Goal: Check status: Check status

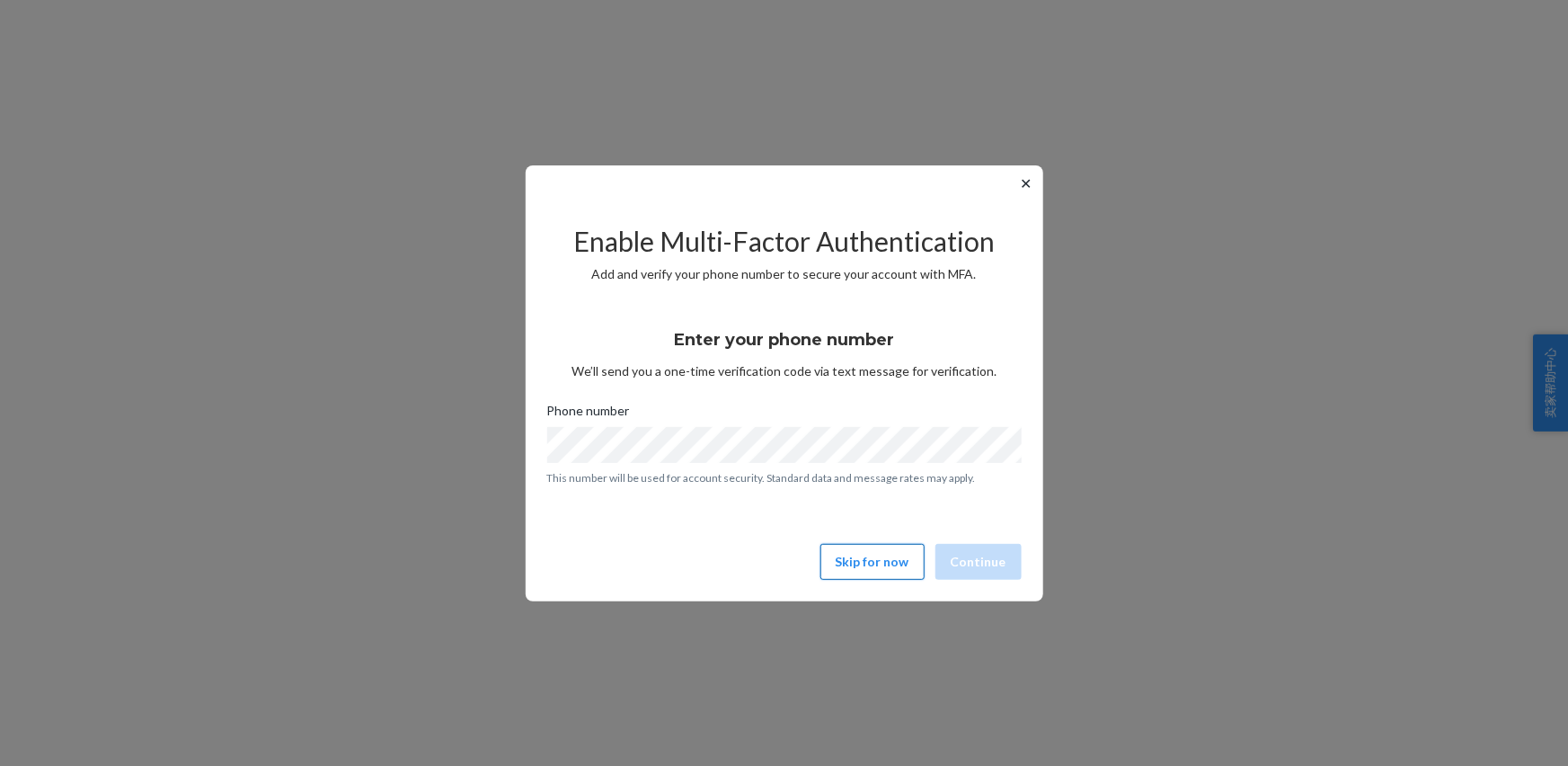
click at [856, 568] on button "Skip for now" at bounding box center [871, 561] width 104 height 36
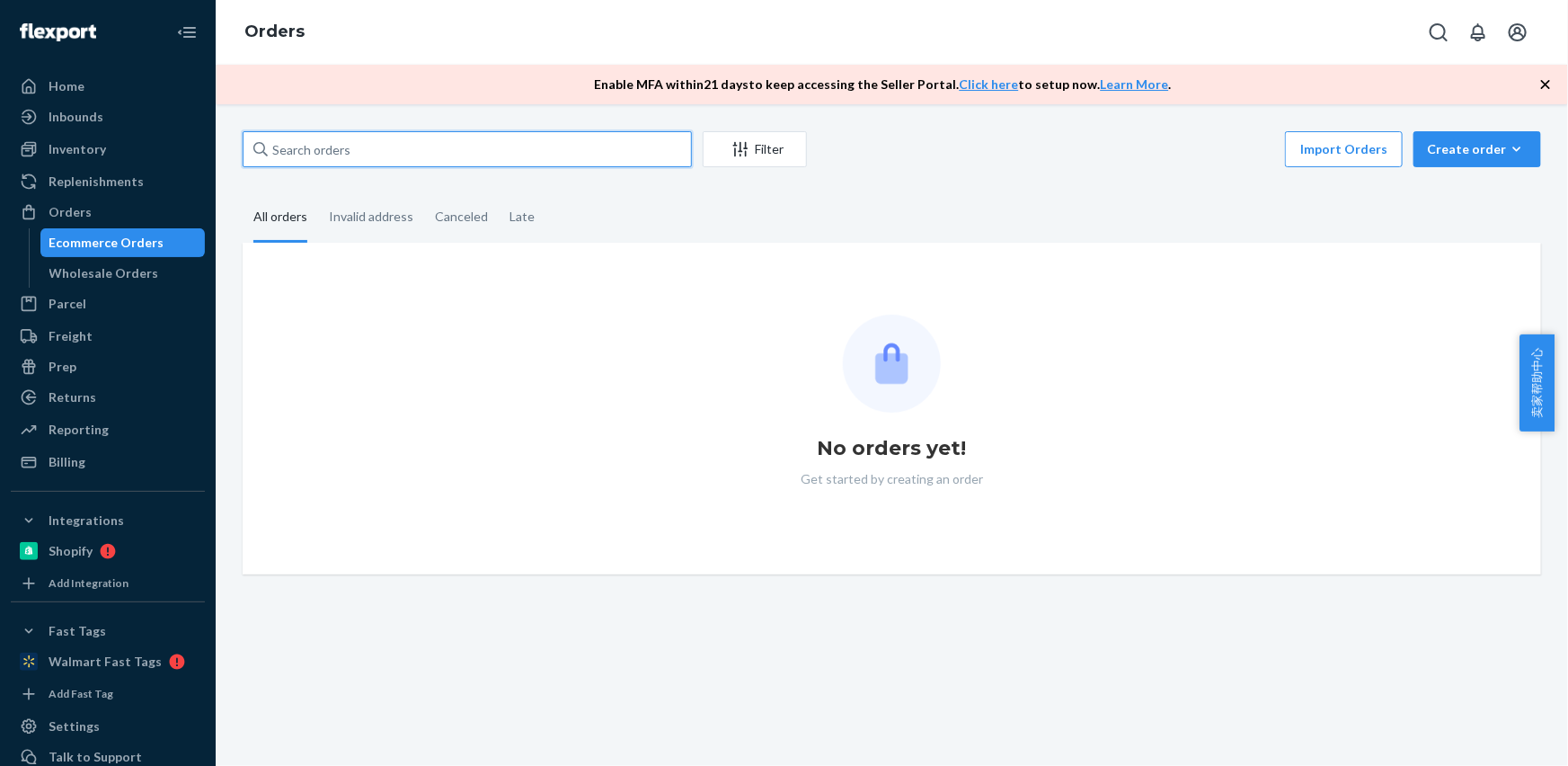
click at [327, 149] on input "text" at bounding box center [467, 149] width 450 height 36
paste input "[PERSON_NAME]"
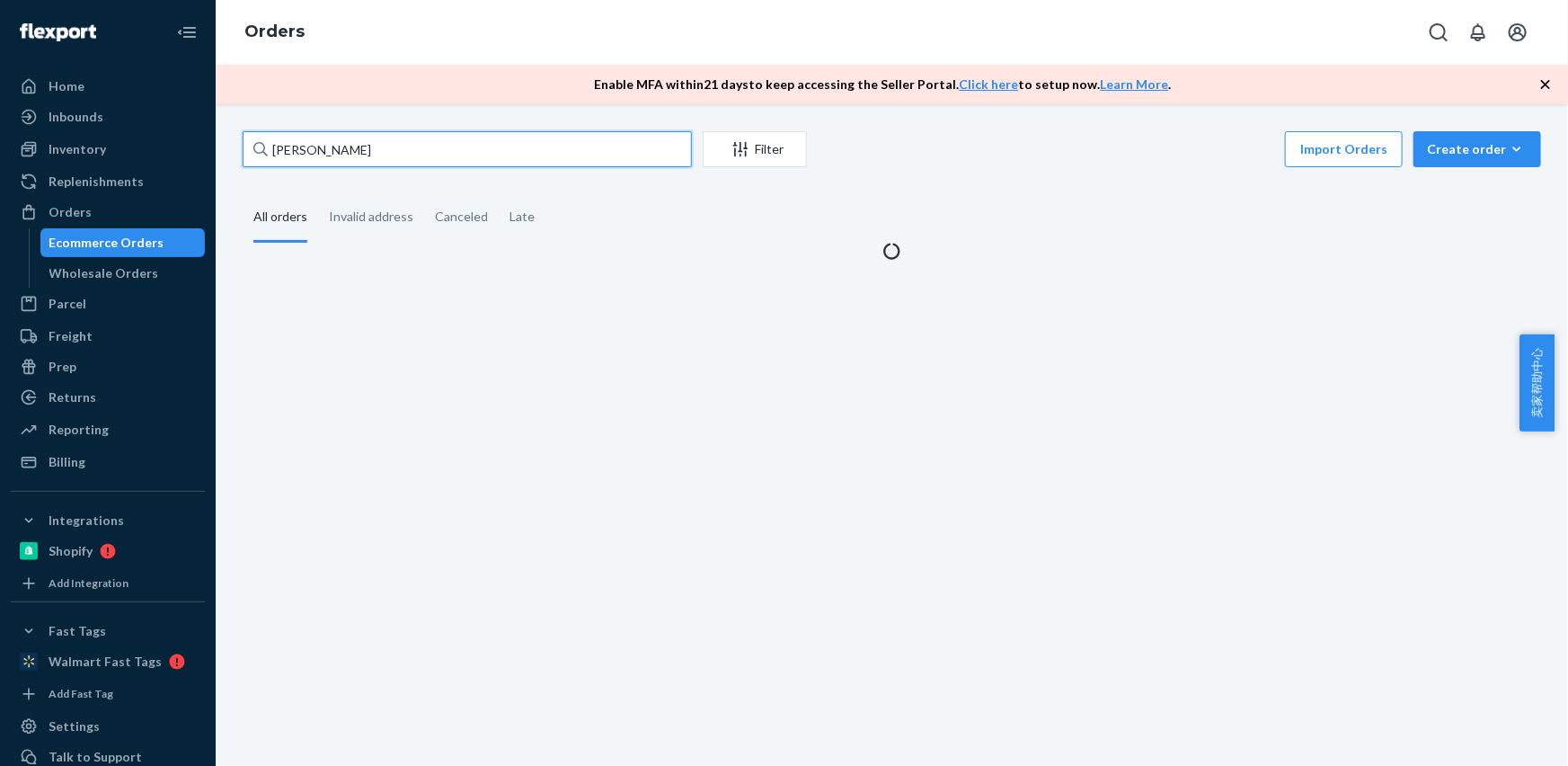
click at [327, 149] on input "[PERSON_NAME]" at bounding box center [467, 149] width 450 height 36
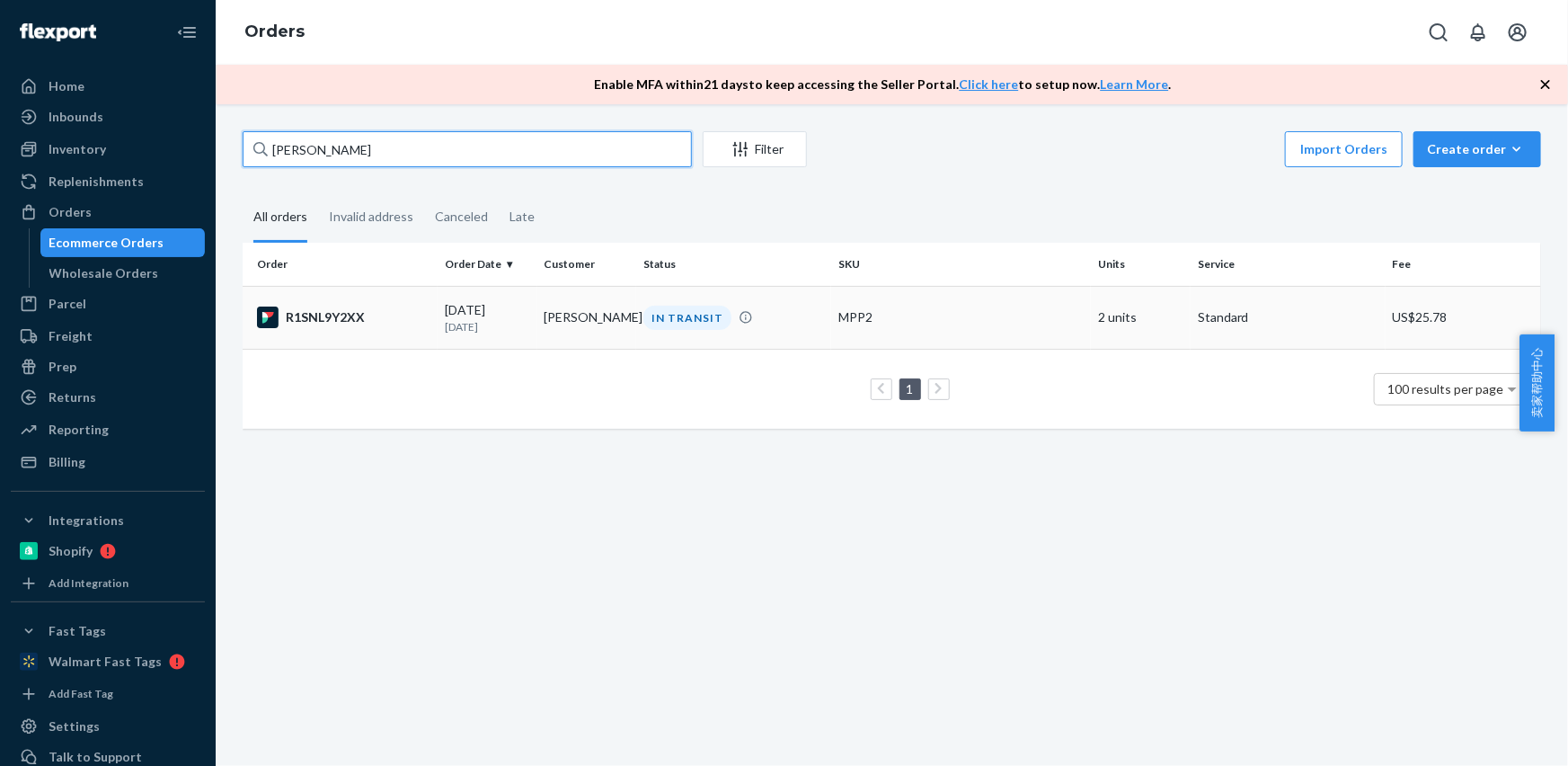
type input "[PERSON_NAME]"
click at [596, 323] on td "[PERSON_NAME]" at bounding box center [587, 317] width 100 height 63
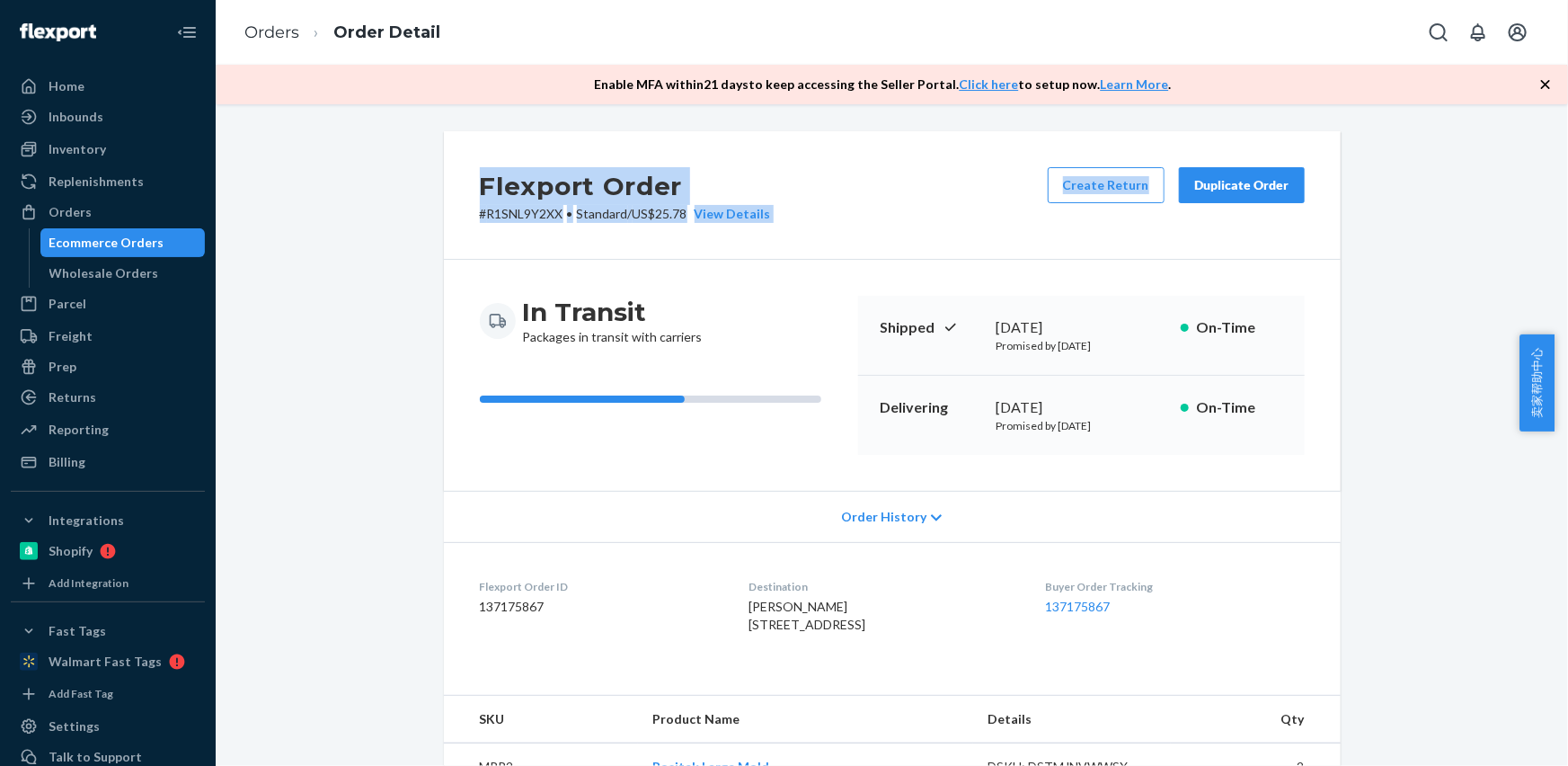
drag, startPoint x: 1159, startPoint y: 146, endPoint x: 1421, endPoint y: -25, distance: 312.9
click at [1421, 0] on html "Home Inbounds Shipping Plans Problems Inventory Products Replenishments Orders …" at bounding box center [784, 383] width 1568 height 766
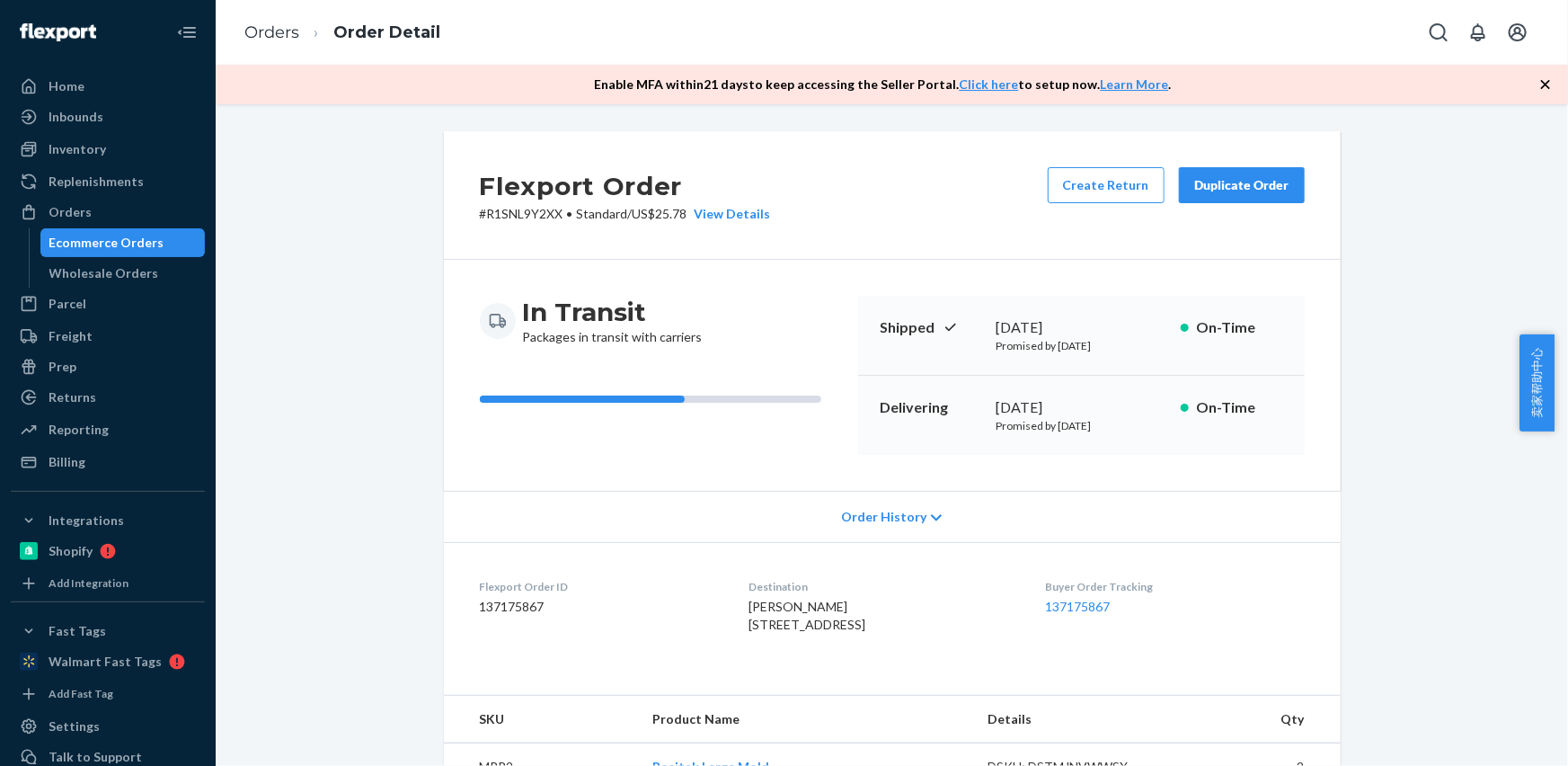
click at [1365, 195] on div "Flexport Order # R1SNL9Y2XX • Standard / US$25.78 View Details Create Return Du…" at bounding box center [891, 654] width 1325 height 1047
drag, startPoint x: 858, startPoint y: 630, endPoint x: 719, endPoint y: 592, distance: 144.1
click at [0, 0] on html "Home Inbounds Shipping Plans Problems Inventory Products Replenishments Orders …" at bounding box center [784, 383] width 1568 height 766
copy dl "137175867 Destination [PERSON_NAME] [STREET_ADDRESS]"
click at [900, 614] on div "[PERSON_NAME] [STREET_ADDRESS]" at bounding box center [883, 615] width 267 height 36
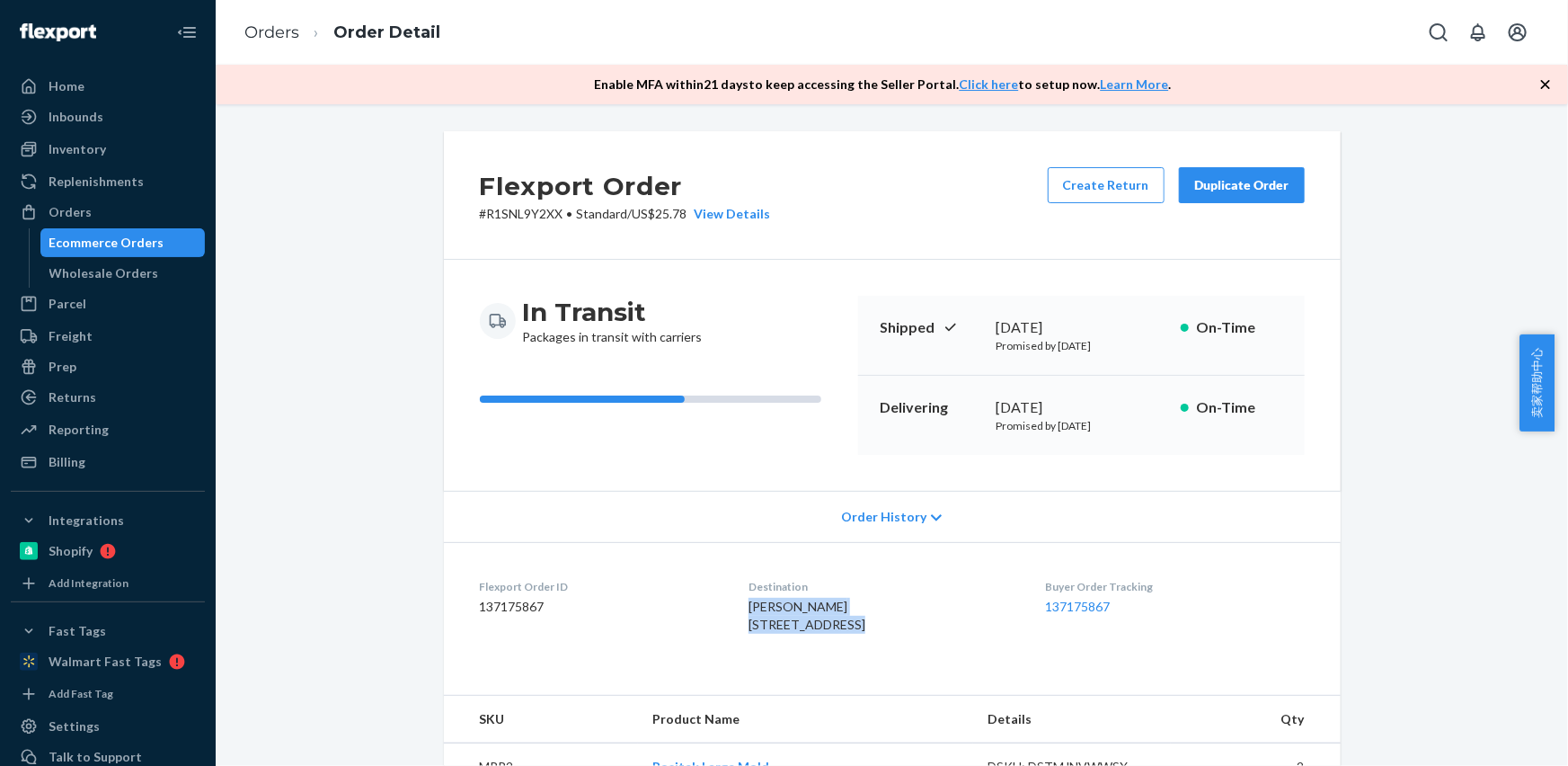
drag, startPoint x: 872, startPoint y: 626, endPoint x: 728, endPoint y: 613, distance: 144.6
click at [730, 614] on dl "Flexport Order ID 137175867 Destination [PERSON_NAME] [STREET_ADDRESS] US Buyer…" at bounding box center [892, 609] width 897 height 135
copy span "[PERSON_NAME] [STREET_ADDRESS]"
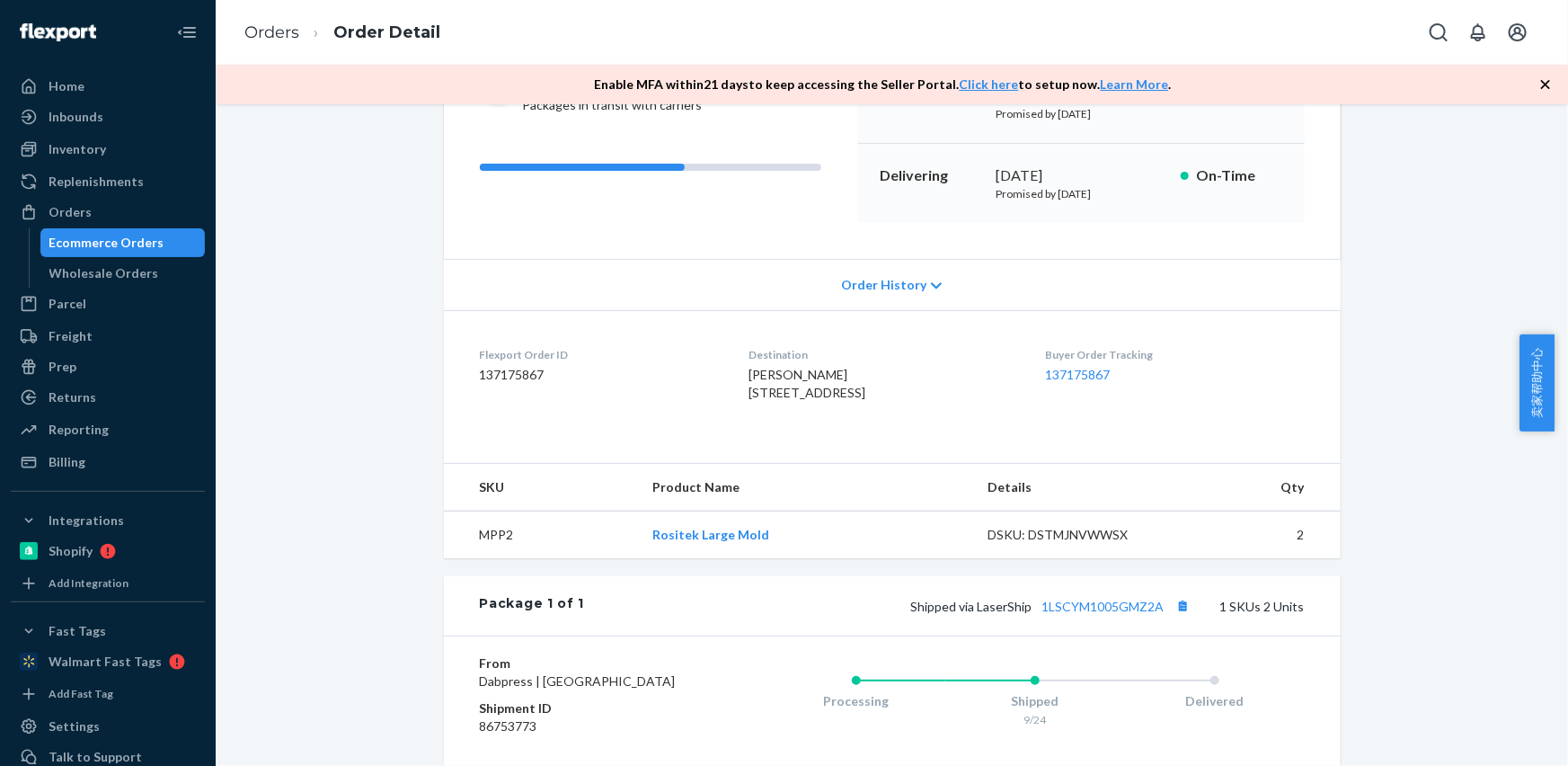
scroll to position [326, 0]
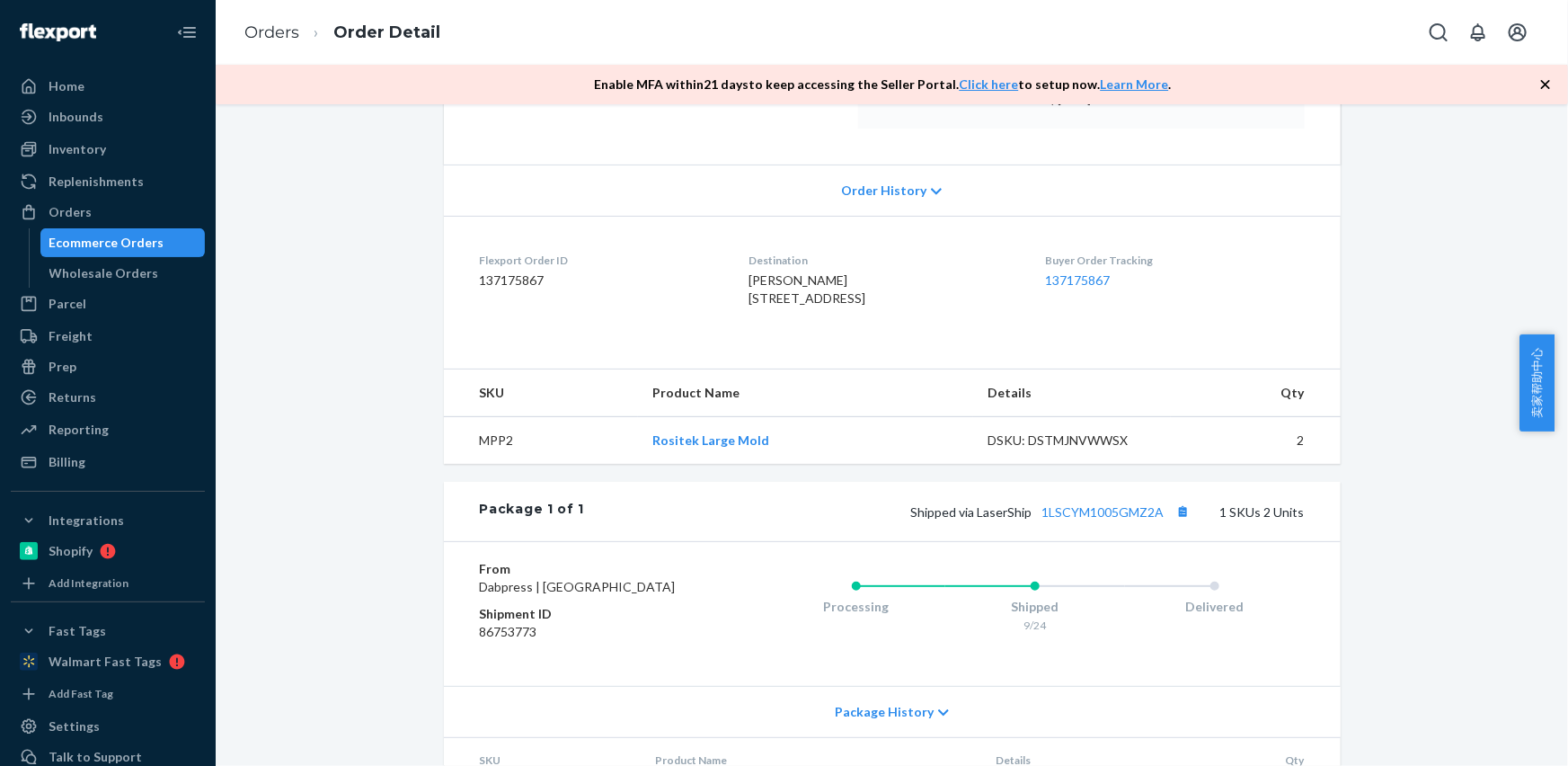
click at [474, 465] on td "MPP2" at bounding box center [541, 441] width 194 height 48
copy td "MPP2"
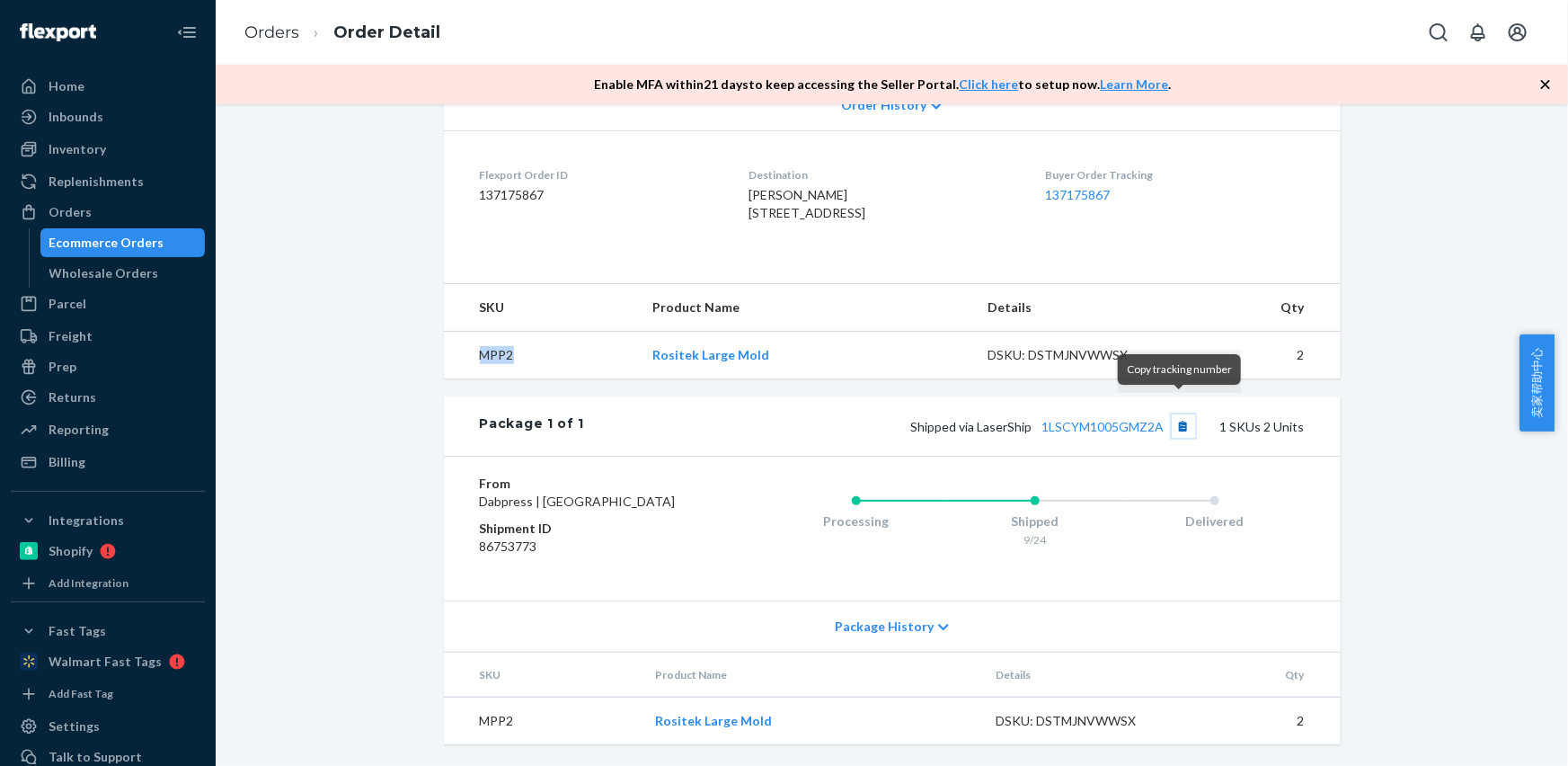
click at [1184, 414] on button "Copy tracking number" at bounding box center [1183, 426] width 23 height 23
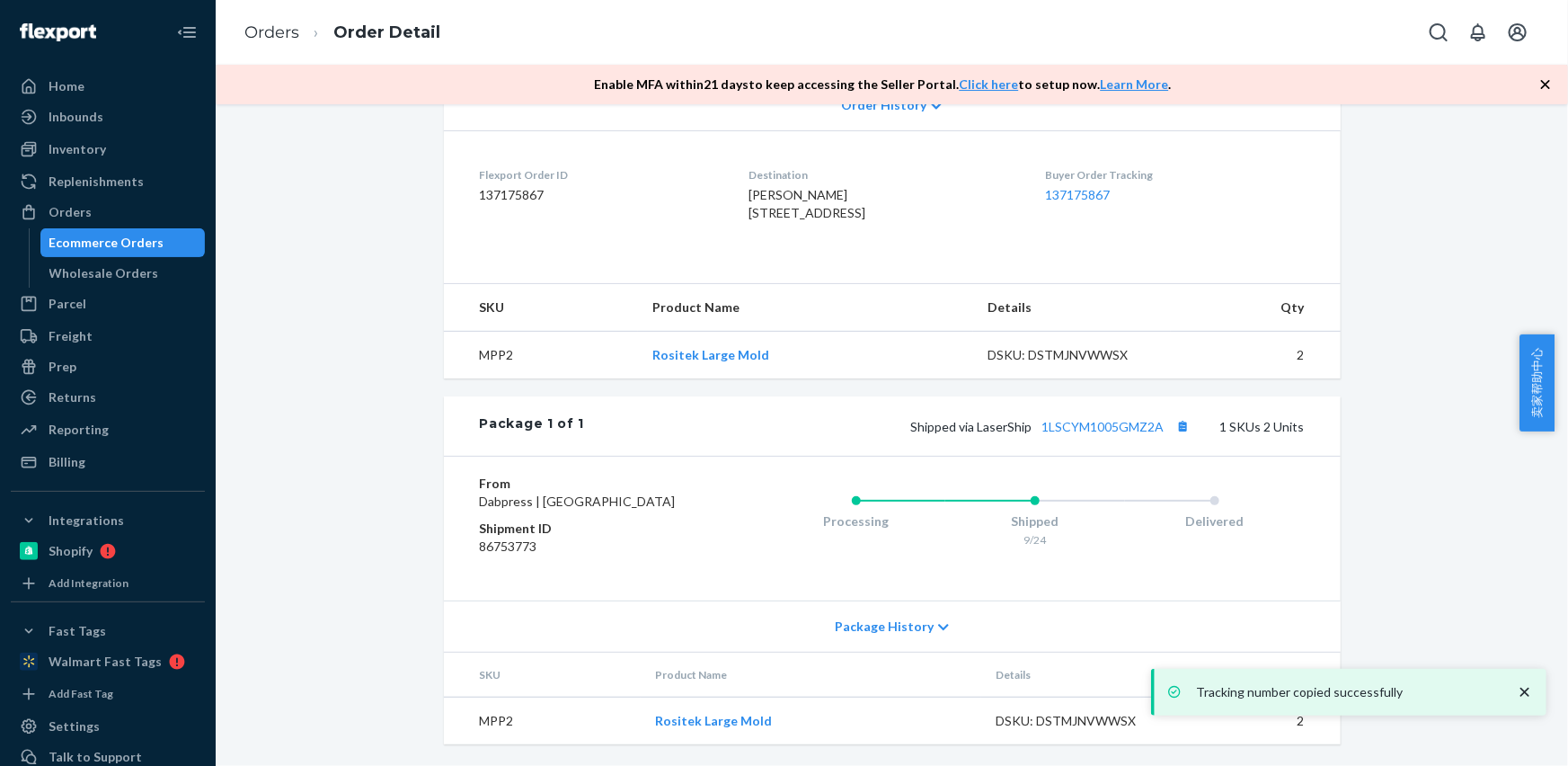
click at [271, 45] on ol "Orders Order Detail" at bounding box center [342, 33] width 224 height 53
drag, startPoint x: 270, startPoint y: 36, endPoint x: 276, endPoint y: 65, distance: 29.6
click at [270, 36] on link "Orders" at bounding box center [271, 32] width 55 height 20
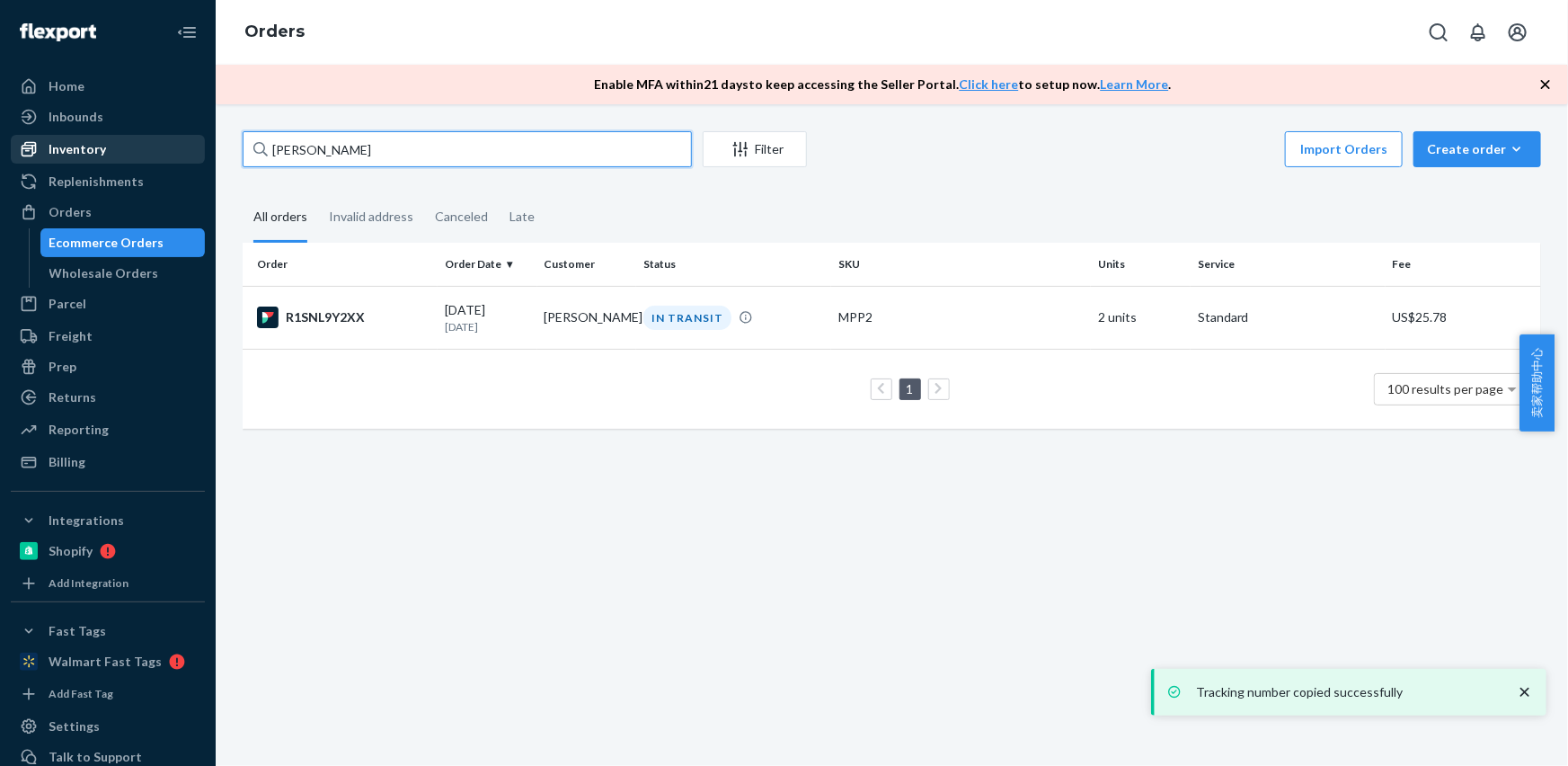
drag, startPoint x: 382, startPoint y: 158, endPoint x: 107, endPoint y: 134, distance: 276.0
click at [100, 135] on div "Home Inbounds Shipping Plans Problems Inventory Products Replenishments Orders …" at bounding box center [784, 383] width 1568 height 766
paste input "[PERSON_NAME]"
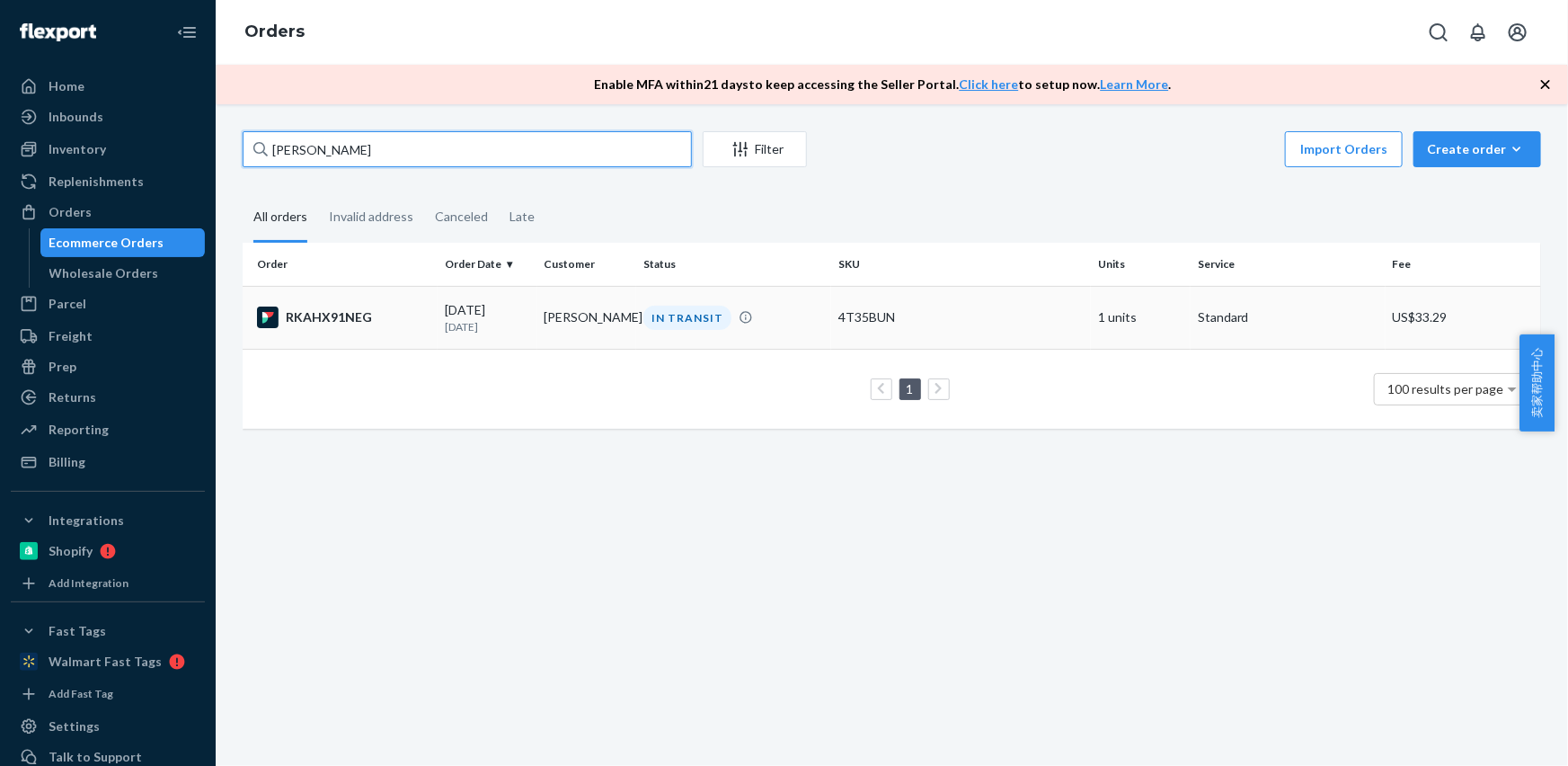
type input "[PERSON_NAME]"
click at [540, 315] on td "[PERSON_NAME]" at bounding box center [587, 317] width 100 height 63
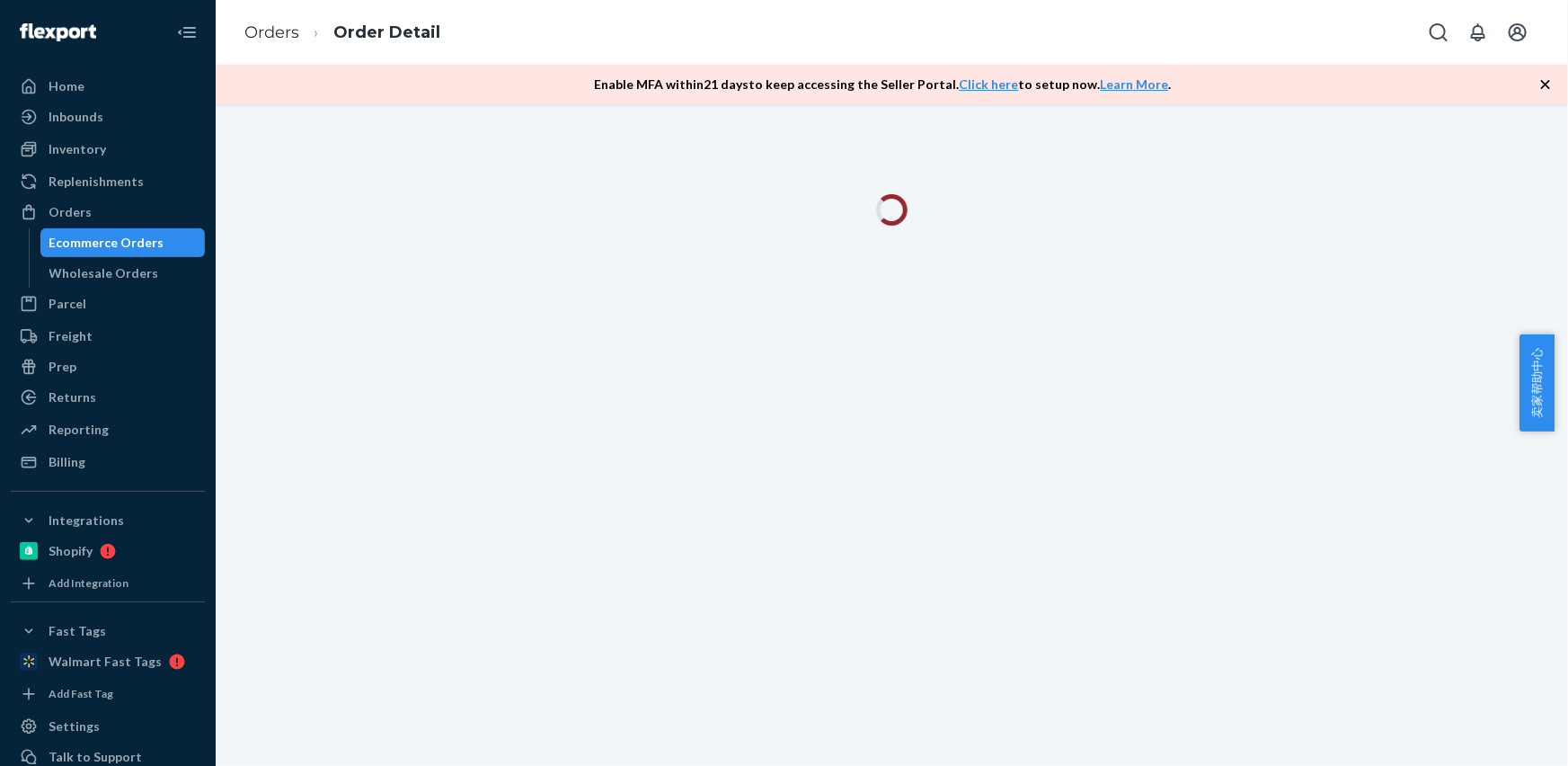
click at [1547, 86] on icon "button" at bounding box center [1546, 85] width 9 height 9
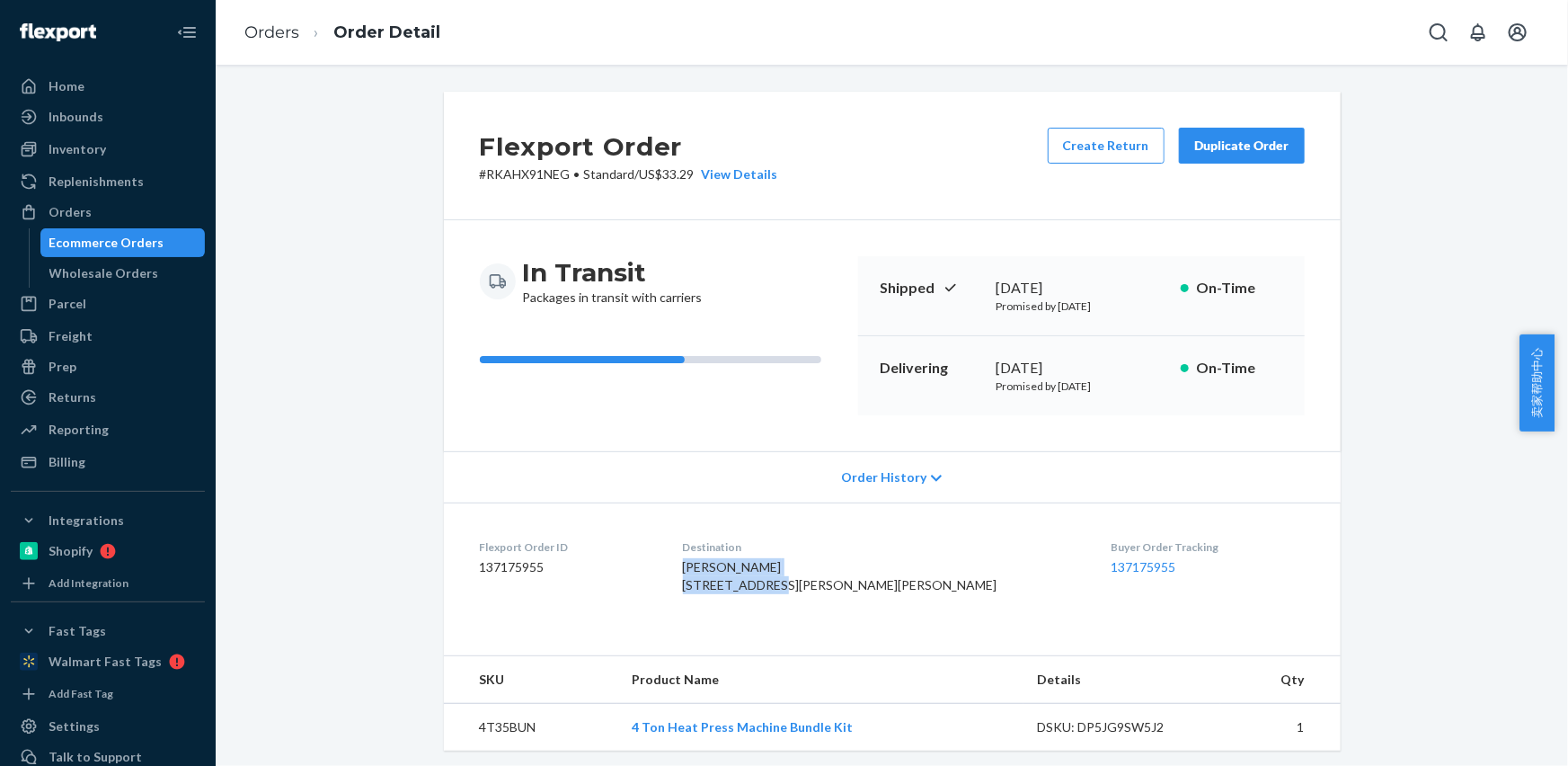
drag, startPoint x: 826, startPoint y: 585, endPoint x: 728, endPoint y: 567, distance: 99.6
click at [728, 567] on dl "Flexport Order ID 137175955 Destination [PERSON_NAME] [STREET_ADDRESS][PERSON_N…" at bounding box center [892, 570] width 897 height 135
copy span "[PERSON_NAME] [STREET_ADDRESS][PERSON_NAME]"
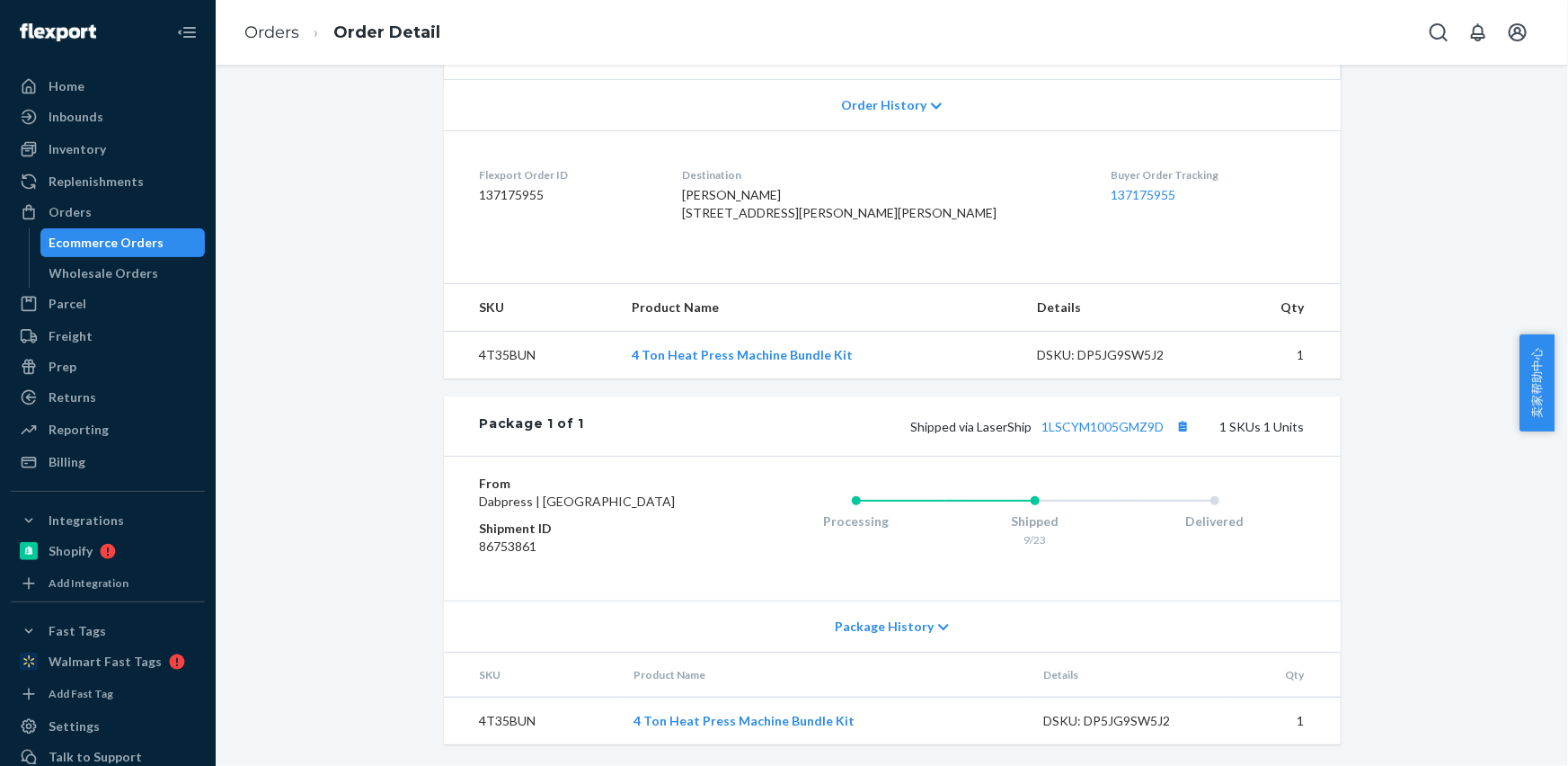
click at [487, 332] on td "4T35BUN" at bounding box center [530, 355] width 173 height 48
drag, startPoint x: 487, startPoint y: 332, endPoint x: 497, endPoint y: 334, distance: 10.2
click at [487, 332] on td "4T35BUN" at bounding box center [530, 355] width 173 height 48
copy td "4T35BUN"
drag, startPoint x: 1177, startPoint y: 406, endPoint x: 899, endPoint y: 319, distance: 291.3
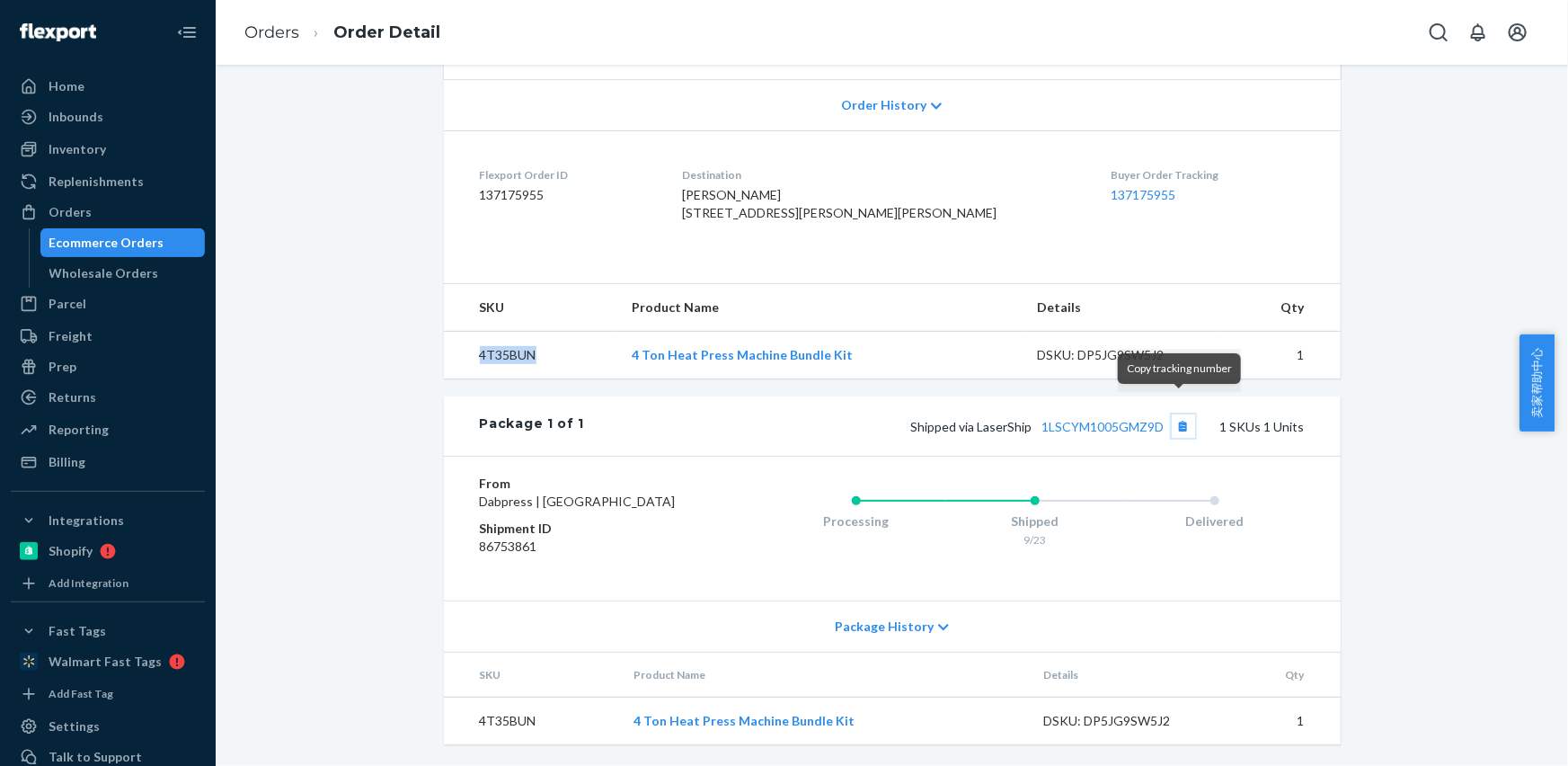
click at [1177, 414] on button "Copy tracking number" at bounding box center [1183, 426] width 23 height 23
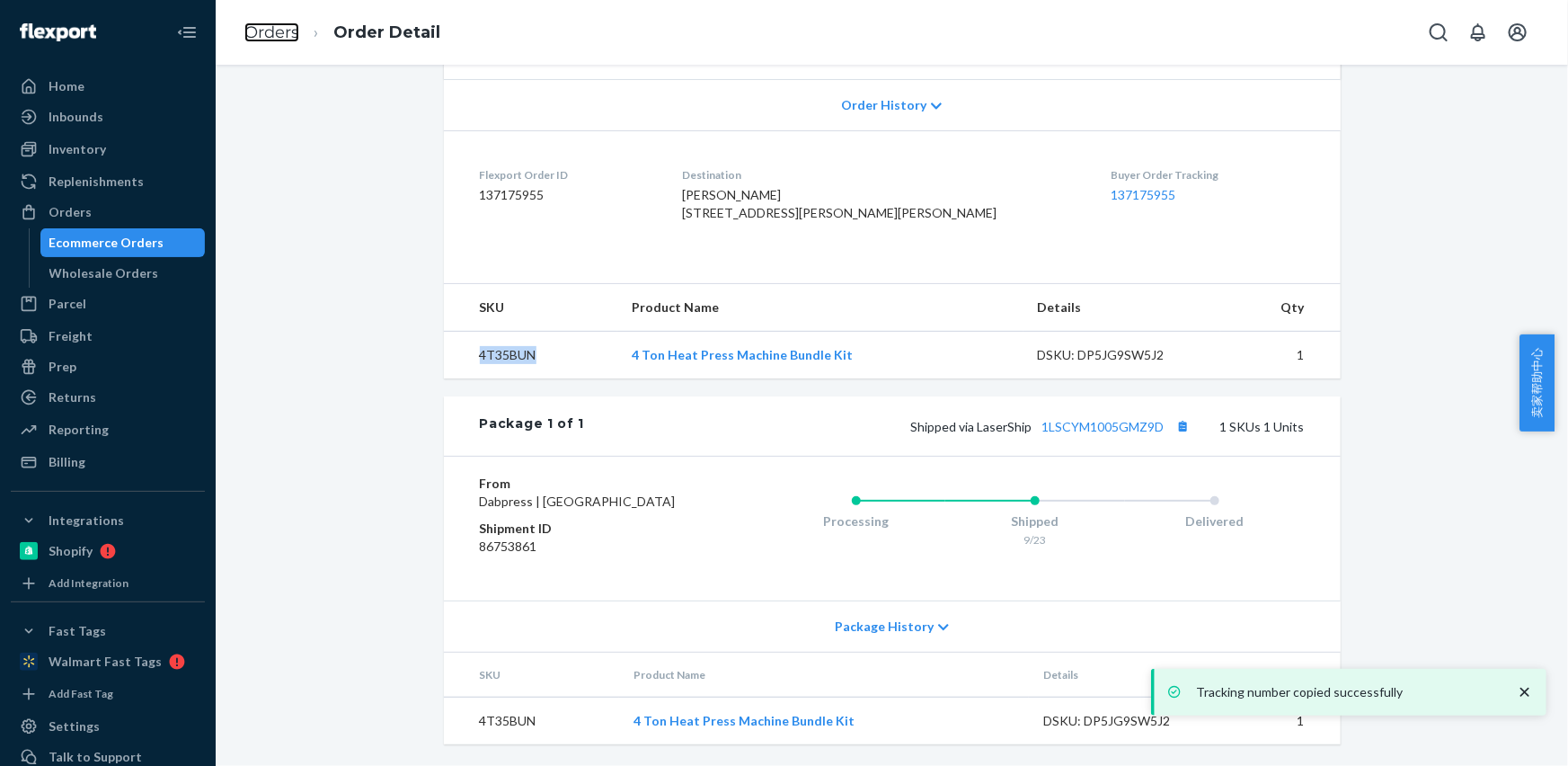
click at [262, 36] on link "Orders" at bounding box center [271, 32] width 55 height 20
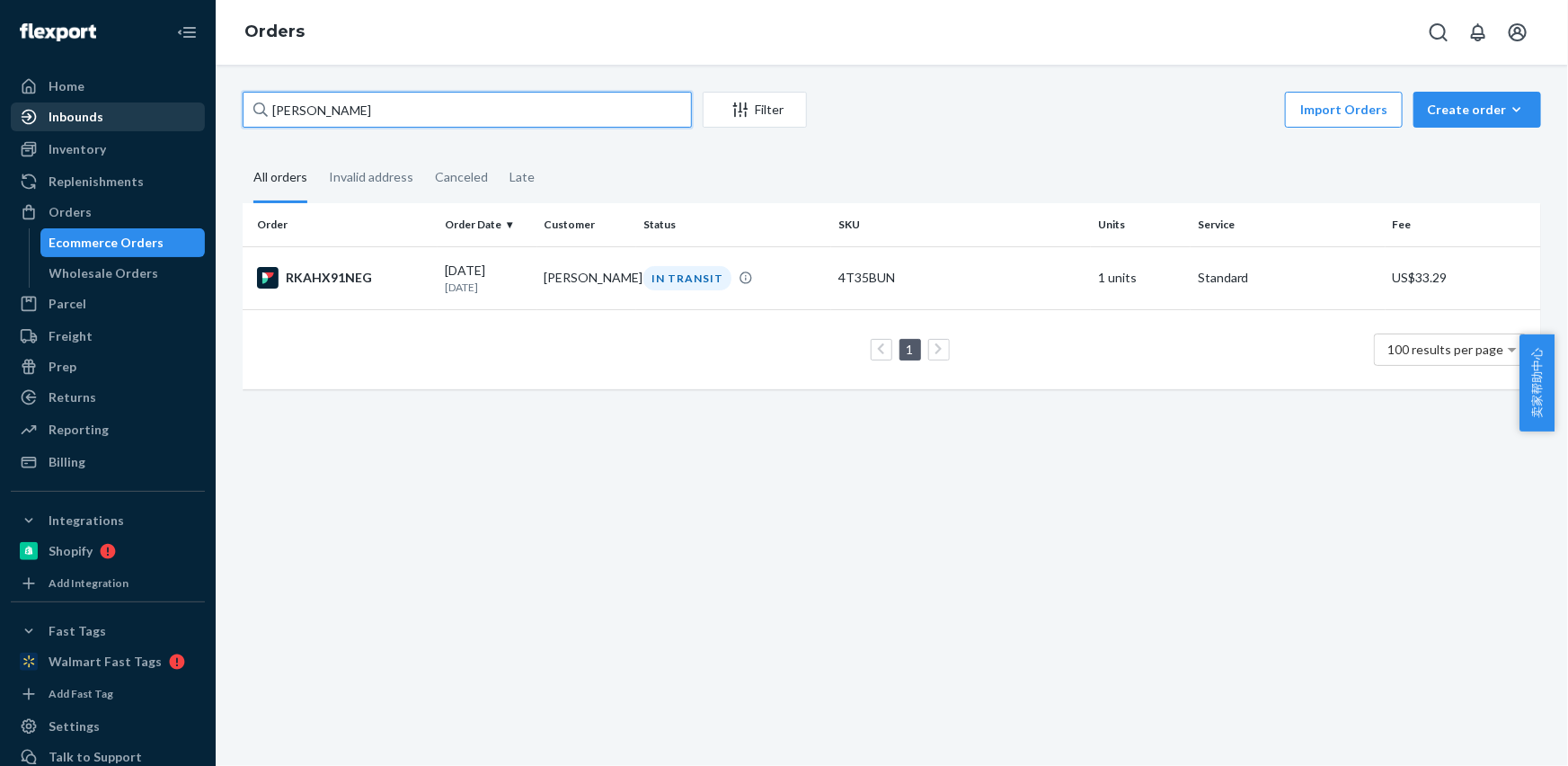
click at [120, 119] on div "Home Inbounds Shipping Plans Problems Inventory Products Replenishments Orders …" at bounding box center [784, 383] width 1568 height 766
paste input "n [PERSON_NAME]"
type input "[PERSON_NAME]"
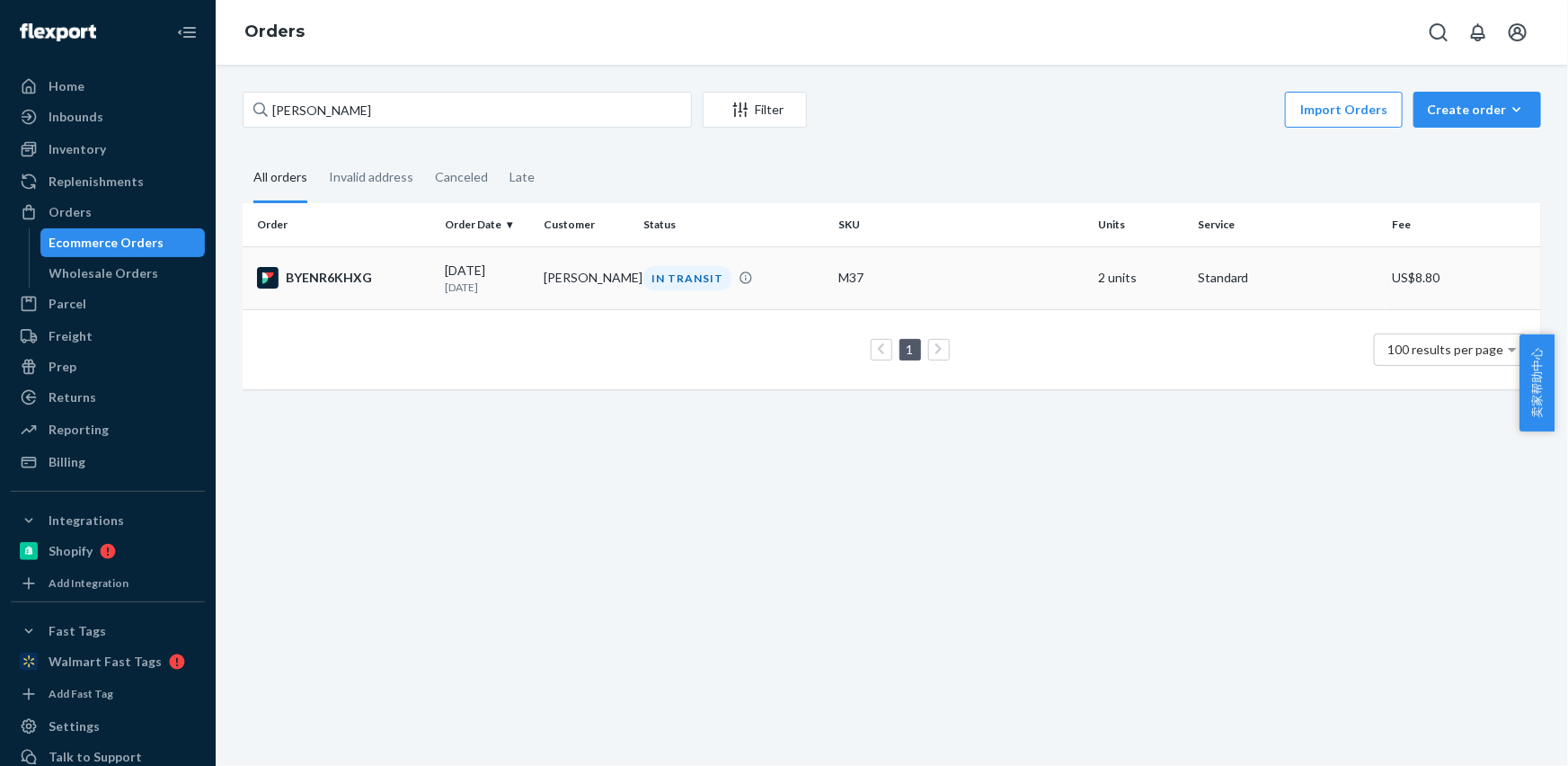
click at [549, 274] on td "[PERSON_NAME]" at bounding box center [587, 277] width 100 height 63
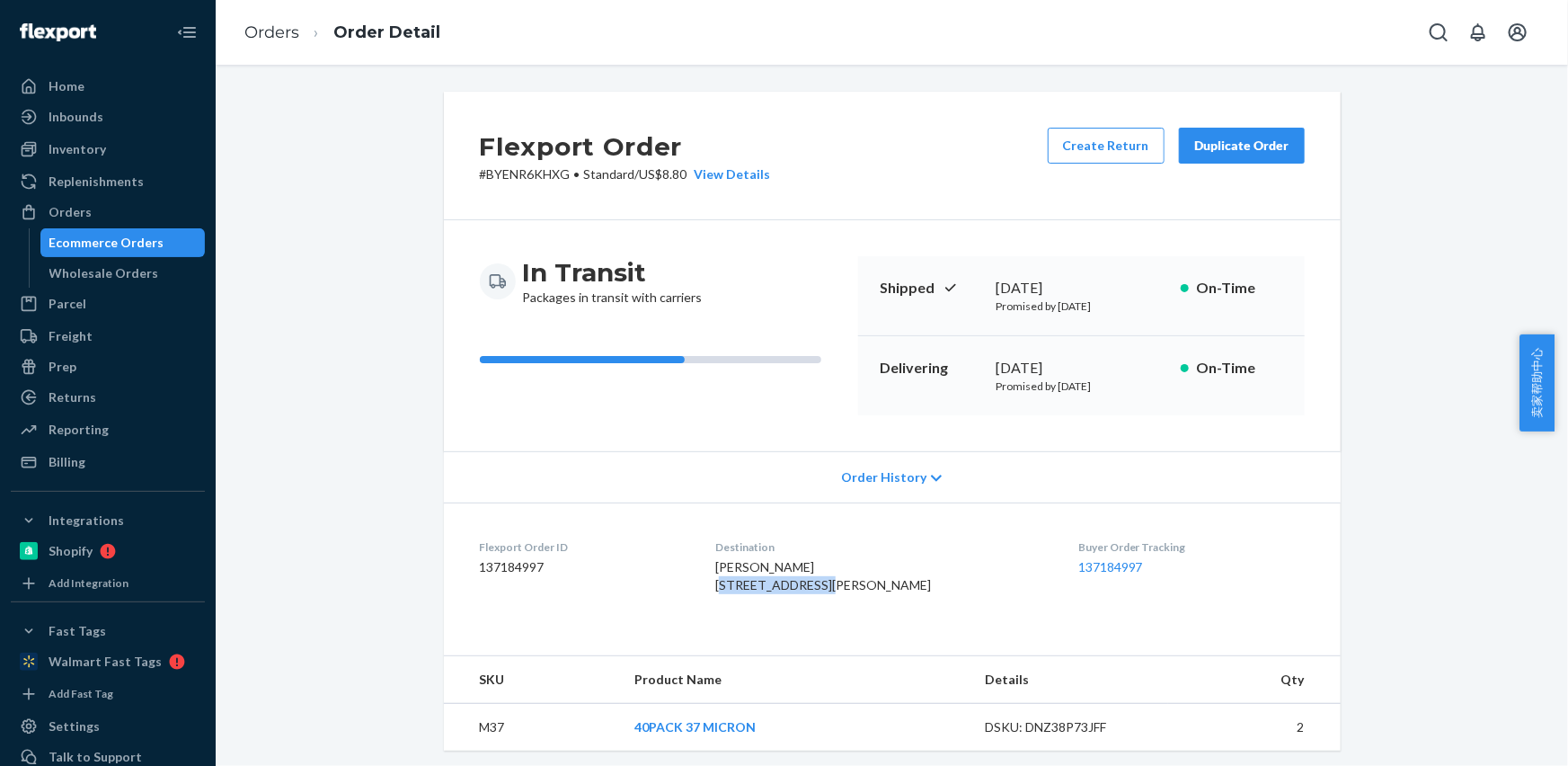
drag, startPoint x: 731, startPoint y: 590, endPoint x: 842, endPoint y: 590, distance: 111.0
click at [860, 591] on div "[PERSON_NAME] [STREET_ADDRESS][PERSON_NAME]" at bounding box center [882, 576] width 334 height 36
copy span "[STREET_ADDRESS]"
click at [714, 591] on dl "Flexport Order ID 137184997 Destination [PERSON_NAME] [STREET_ADDRESS][PERSON_N…" at bounding box center [892, 570] width 897 height 135
drag, startPoint x: 720, startPoint y: 589, endPoint x: 856, endPoint y: 588, distance: 136.0
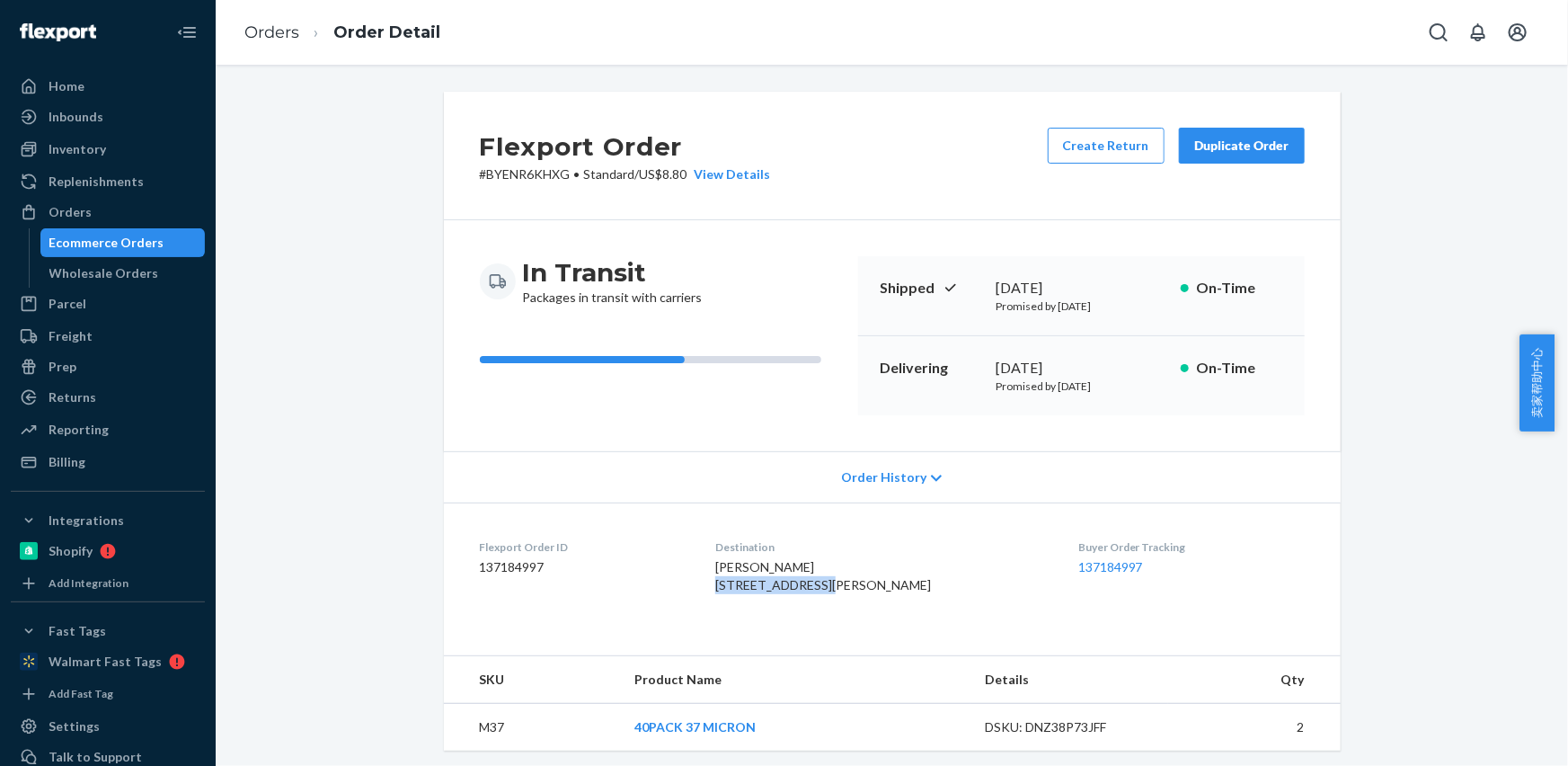
click at [854, 589] on dl "Flexport Order ID 137184997 Destination [PERSON_NAME] [STREET_ADDRESS][PERSON_N…" at bounding box center [892, 570] width 897 height 135
copy span "[STREET_ADDRESS]"
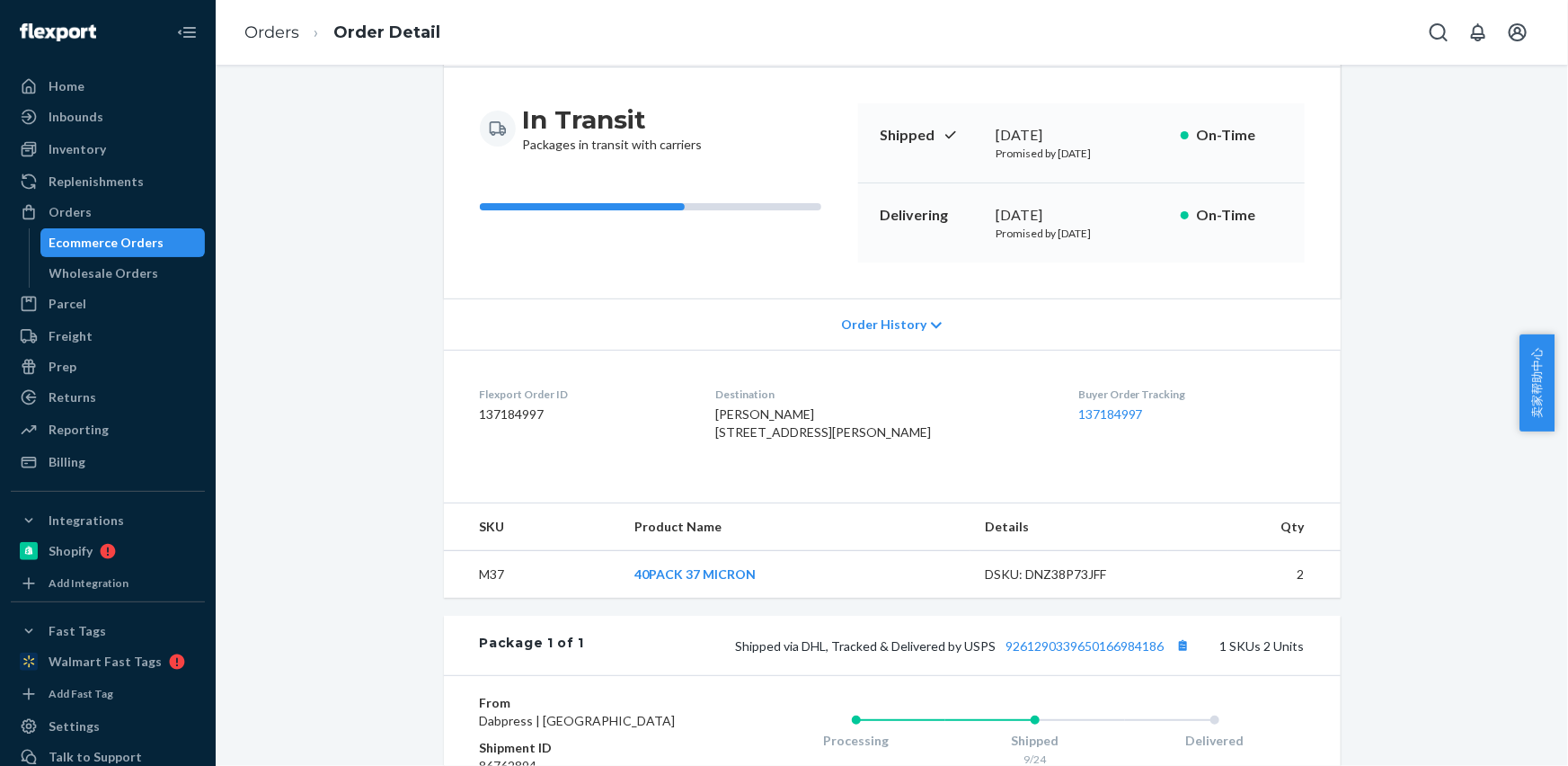
scroll to position [244, 0]
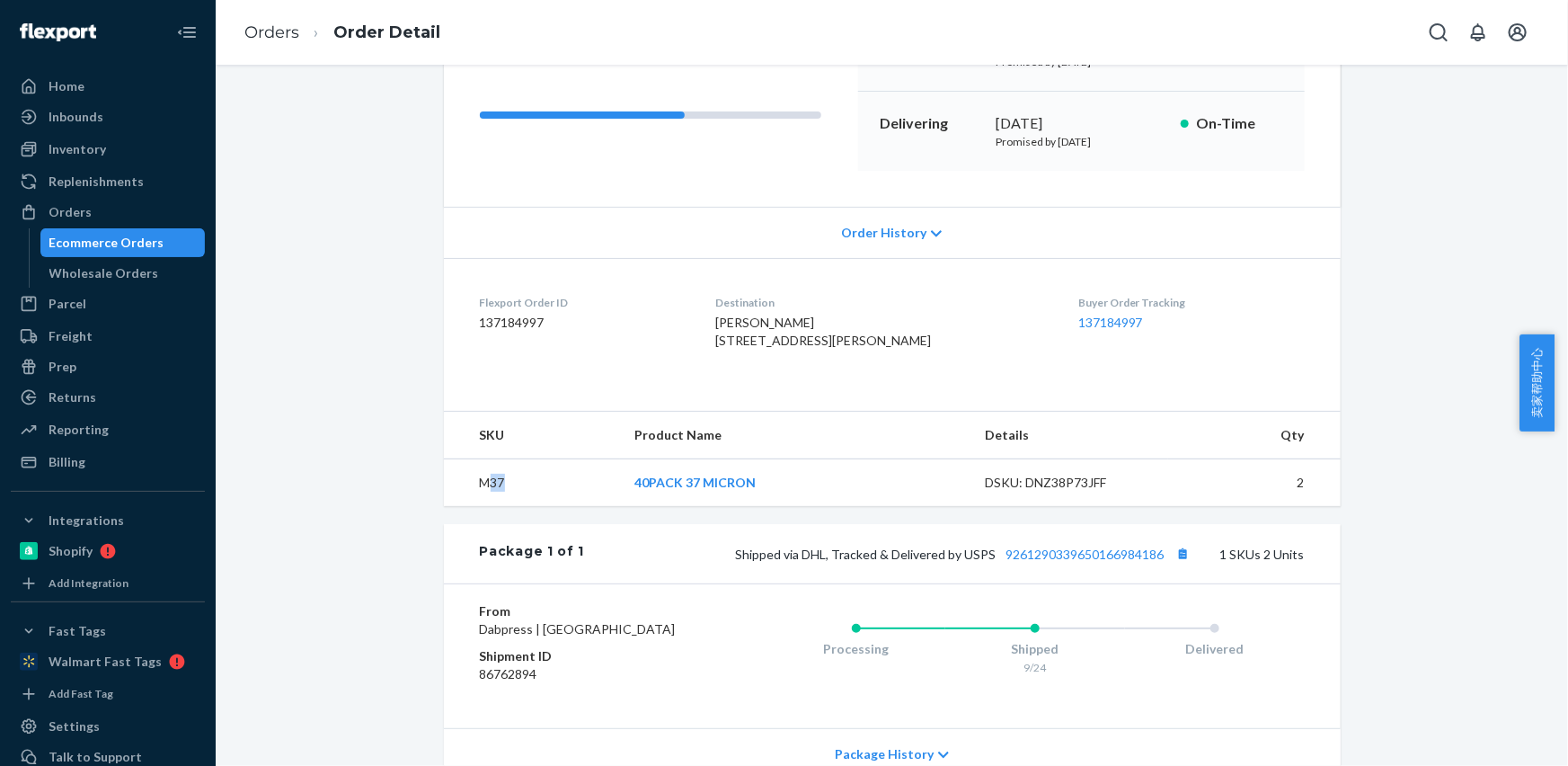
drag, startPoint x: 484, startPoint y: 521, endPoint x: 500, endPoint y: 518, distance: 16.3
click at [500, 507] on td "M37" at bounding box center [532, 483] width 176 height 48
copy td "37"
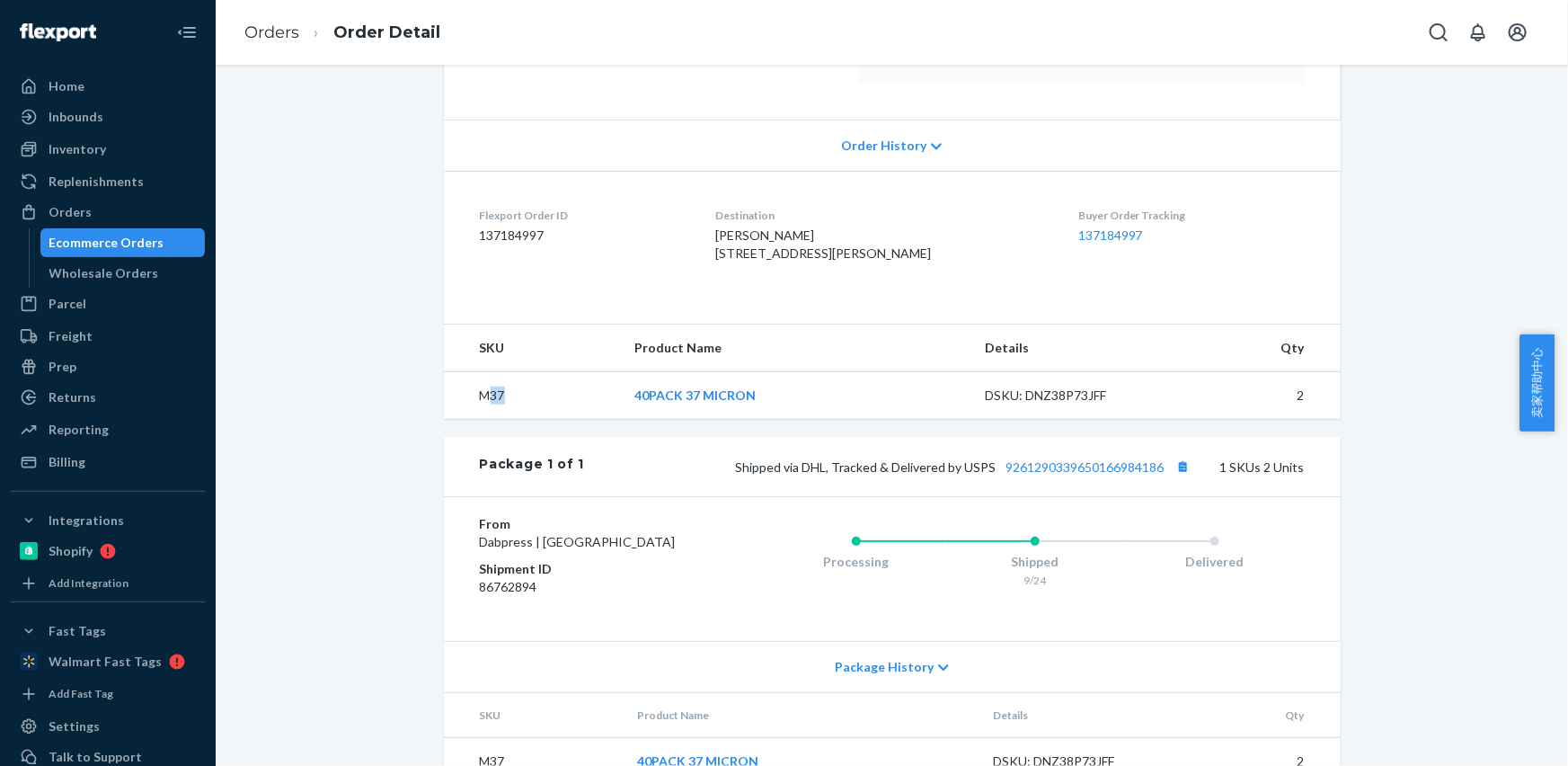
scroll to position [426, 0]
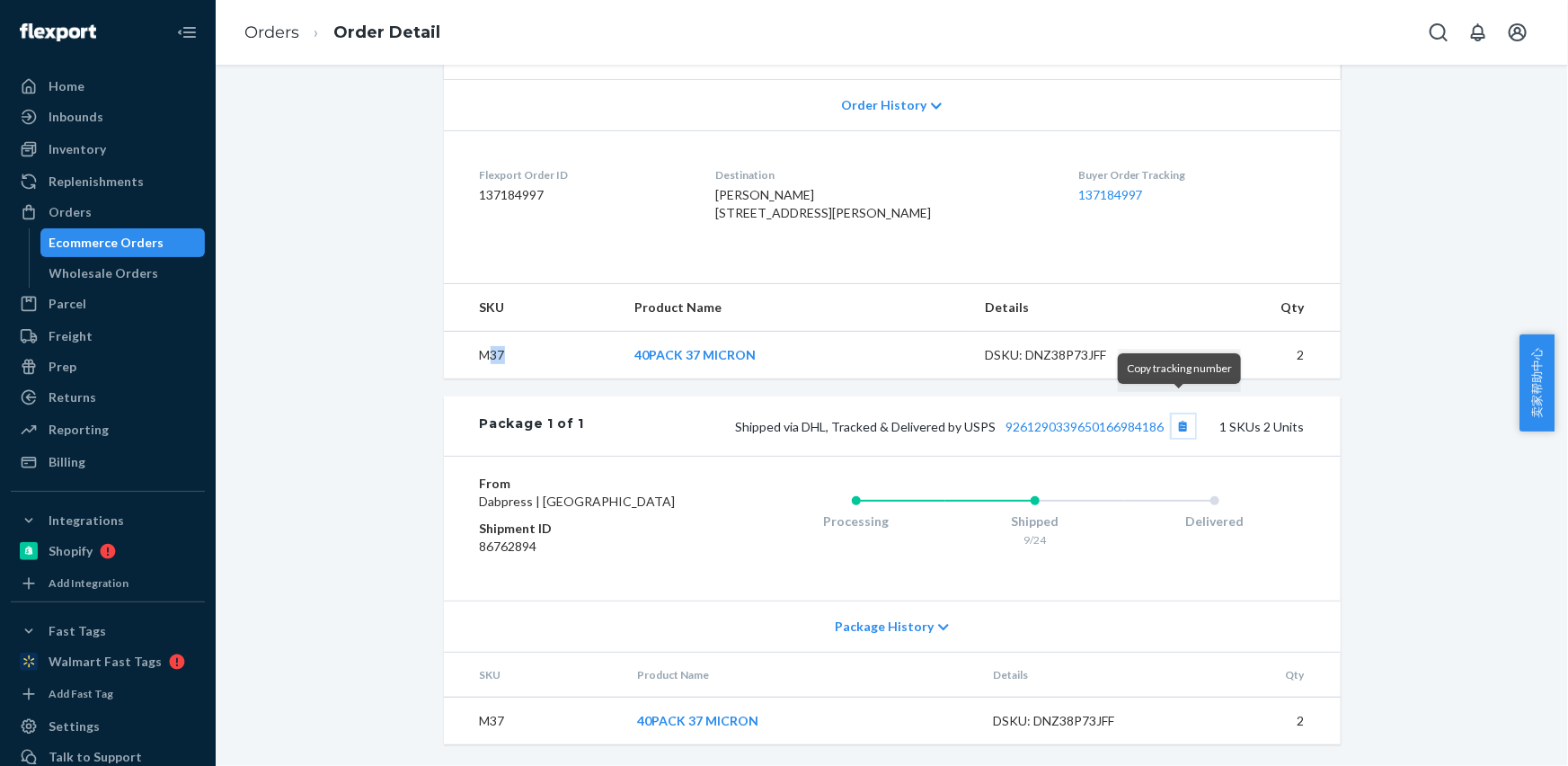
drag, startPoint x: 1182, startPoint y: 404, endPoint x: 1157, endPoint y: 383, distance: 32.6
click at [1182, 414] on button "Copy tracking number" at bounding box center [1183, 426] width 23 height 23
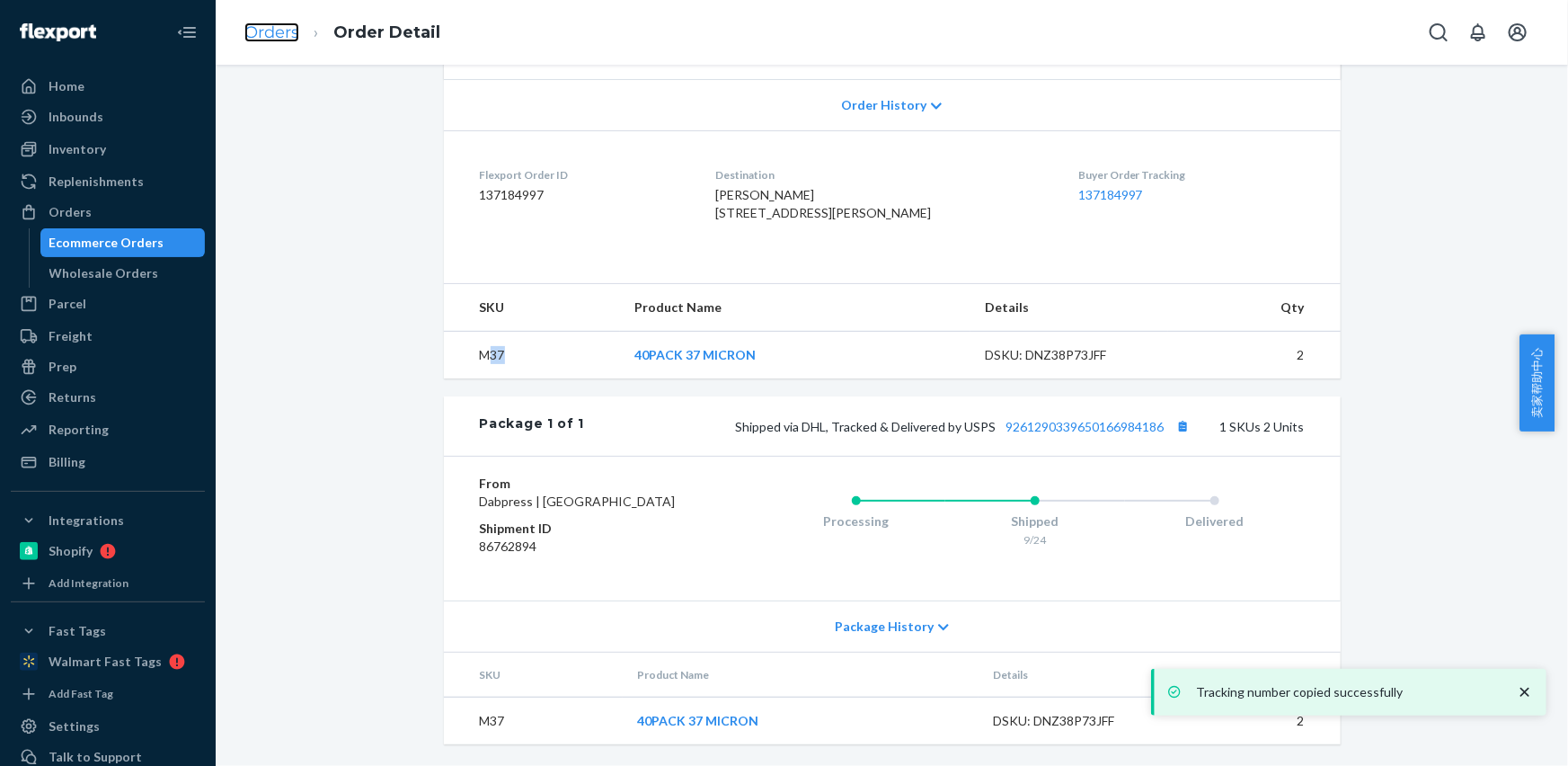
click at [269, 33] on link "Orders" at bounding box center [271, 32] width 55 height 20
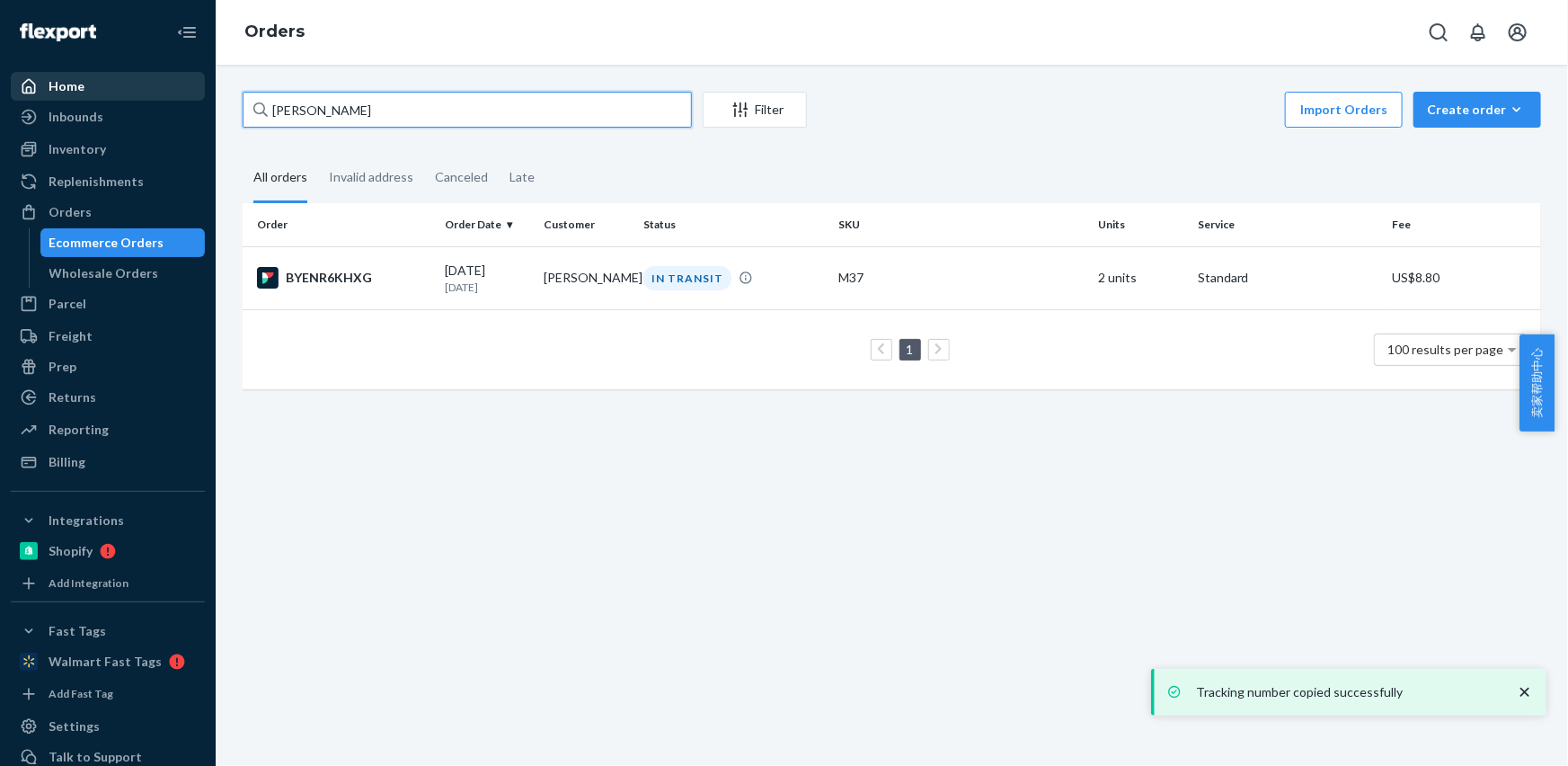
drag, startPoint x: 409, startPoint y: 111, endPoint x: 49, endPoint y: 94, distance: 360.4
click at [14, 90] on div "Home Inbounds Shipping Plans Problems Inventory Products Replenishments Orders …" at bounding box center [784, 383] width 1568 height 766
paste input "[PERSON_NAME]"
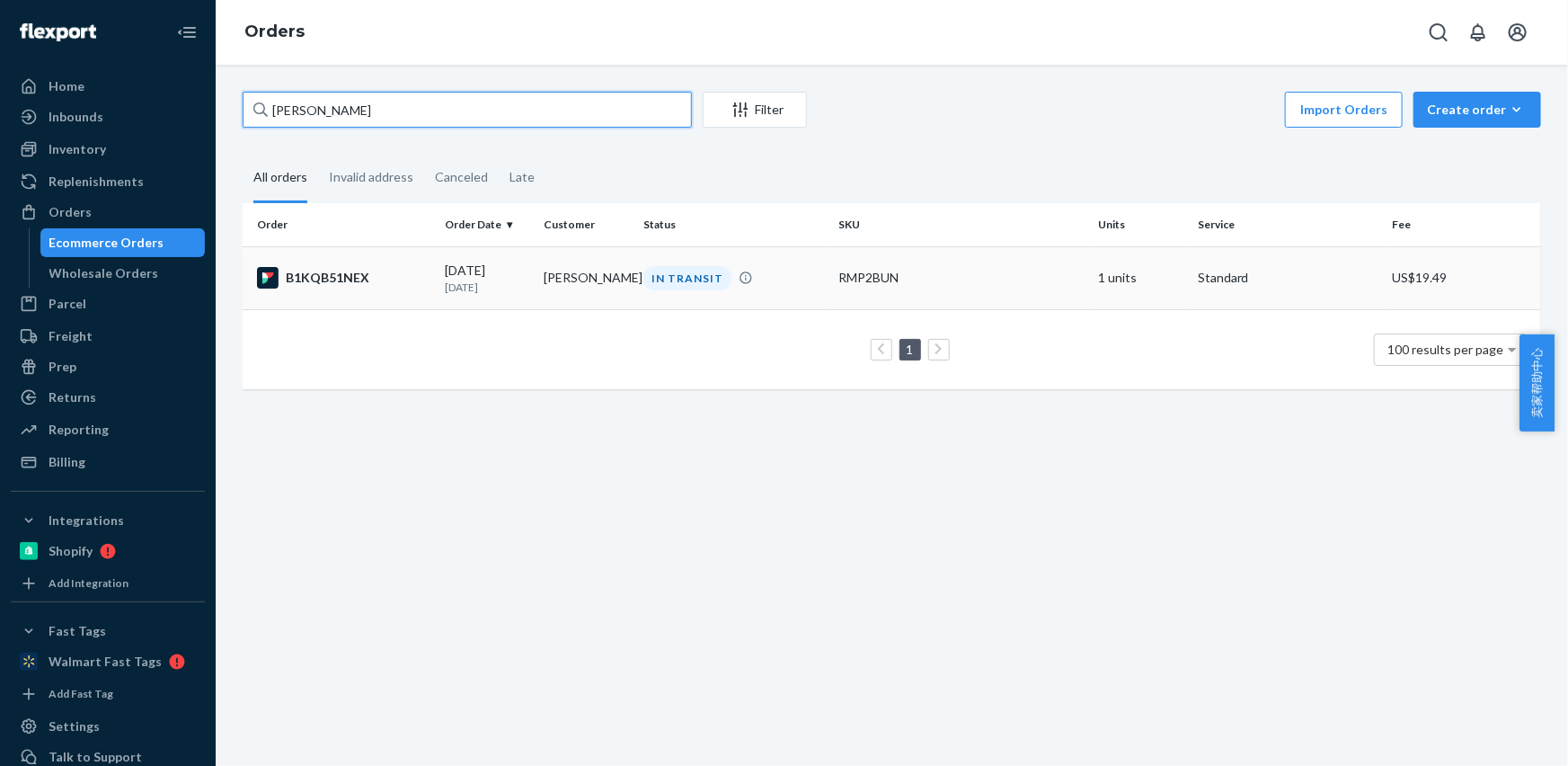
type input "[PERSON_NAME]"
click at [516, 283] on p "[DATE]" at bounding box center [487, 287] width 85 height 15
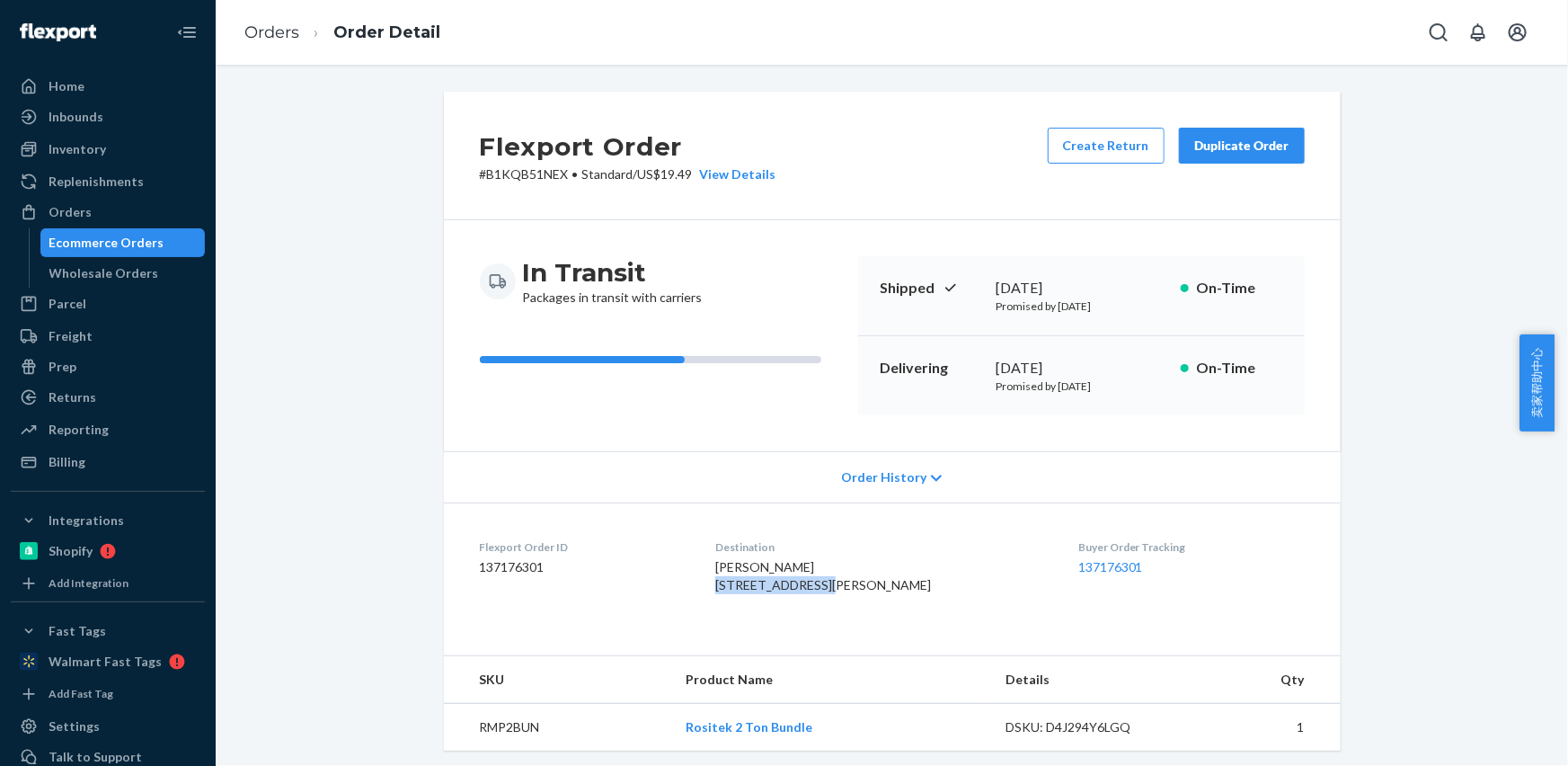
drag, startPoint x: 788, startPoint y: 575, endPoint x: 832, endPoint y: 576, distance: 44.0
click at [827, 576] on div "[PERSON_NAME] [STREET_ADDRESS][PERSON_NAME]" at bounding box center [882, 576] width 334 height 36
drag, startPoint x: 728, startPoint y: 587, endPoint x: 831, endPoint y: 588, distance: 103.0
click at [842, 591] on div "[PERSON_NAME] [STREET_ADDRESS][PERSON_NAME]" at bounding box center [882, 576] width 334 height 36
copy span "[STREET_ADDRESS][PERSON_NAME]"
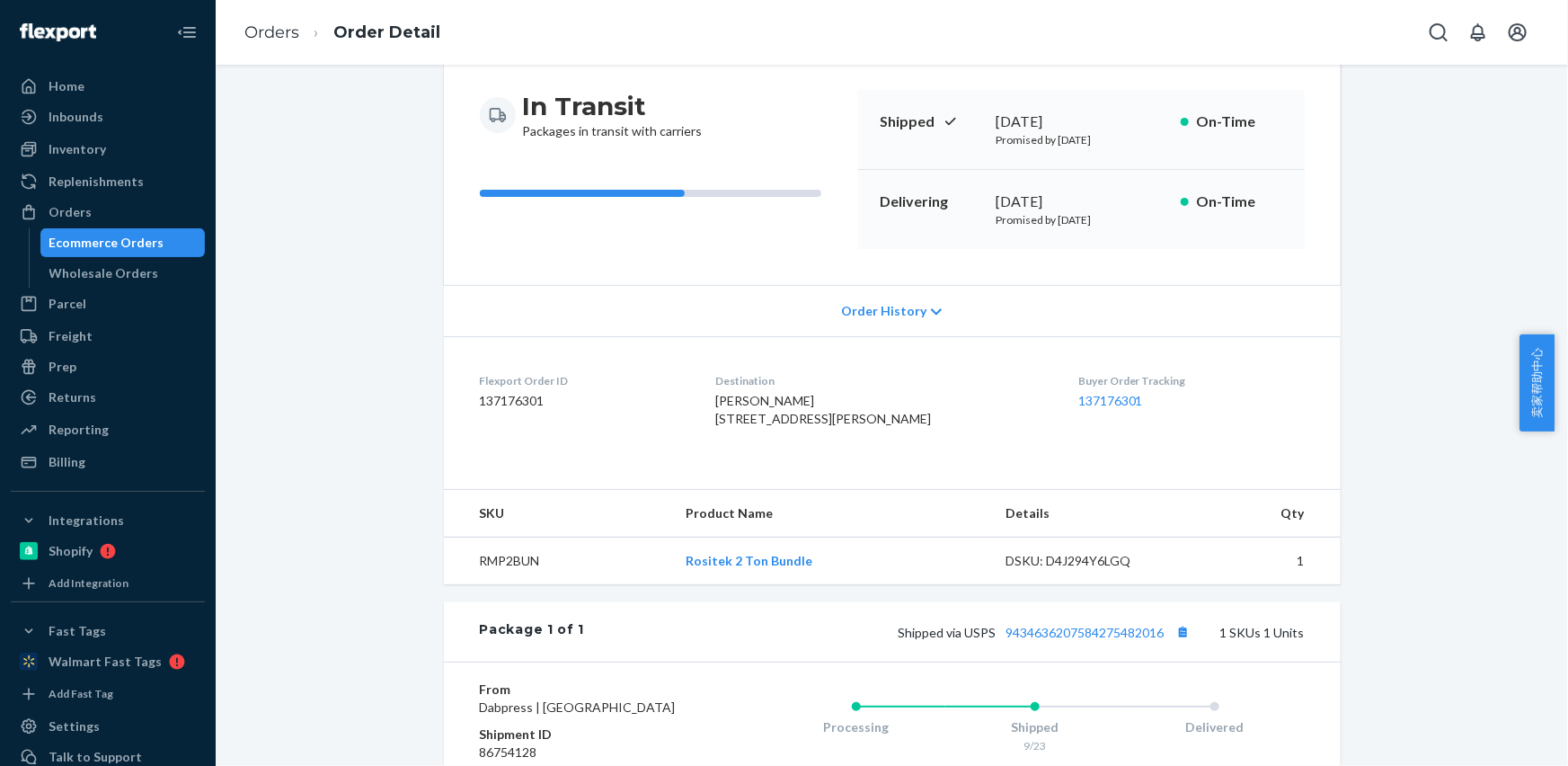
scroll to position [408, 0]
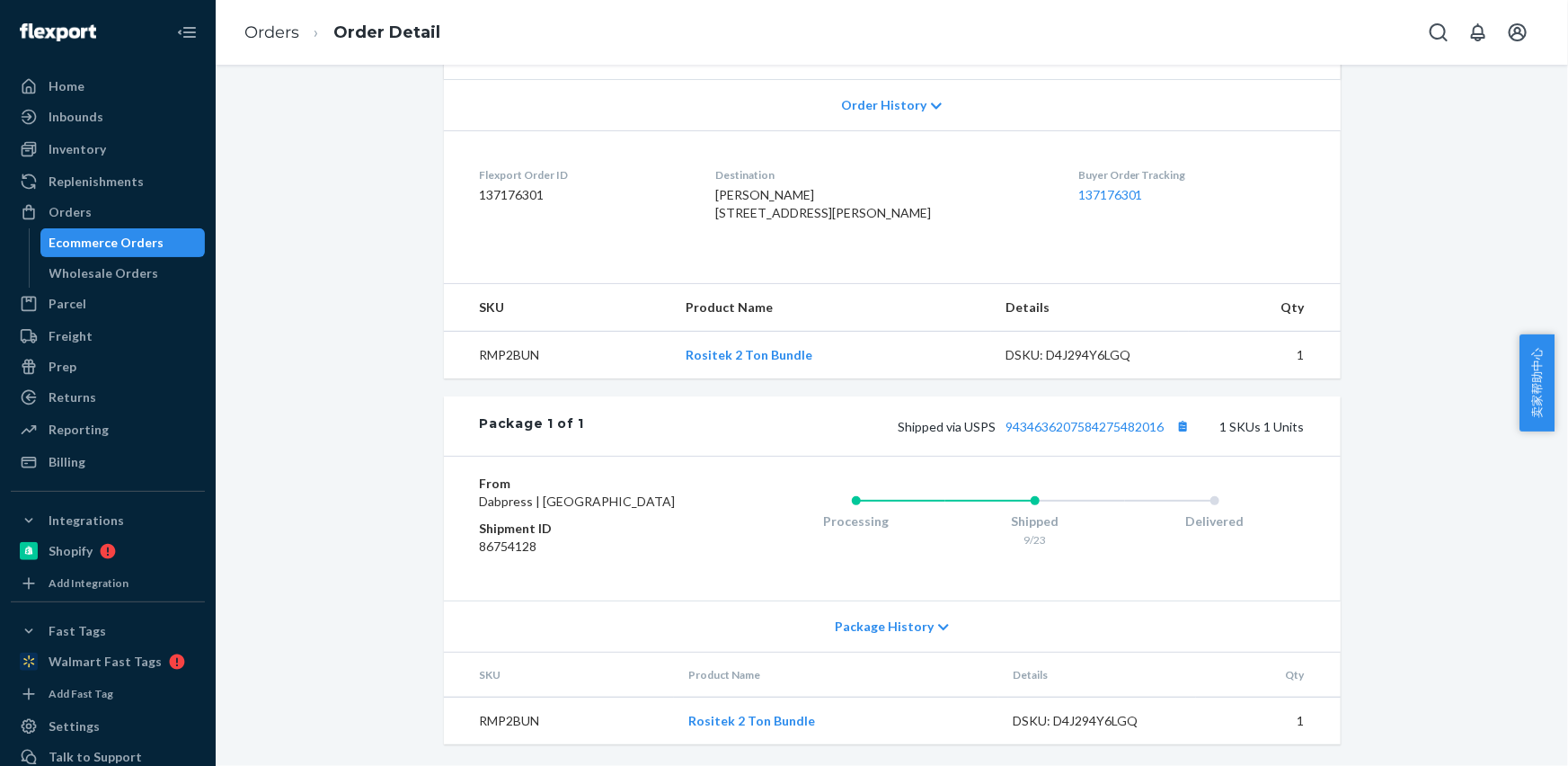
click at [503, 352] on td "RMP2BUN" at bounding box center [557, 355] width 227 height 48
drag, startPoint x: 503, startPoint y: 352, endPoint x: 496, endPoint y: 330, distance: 23.1
click at [503, 352] on td "RMP2BUN" at bounding box center [557, 355] width 227 height 48
copy td "RMP2BUN"
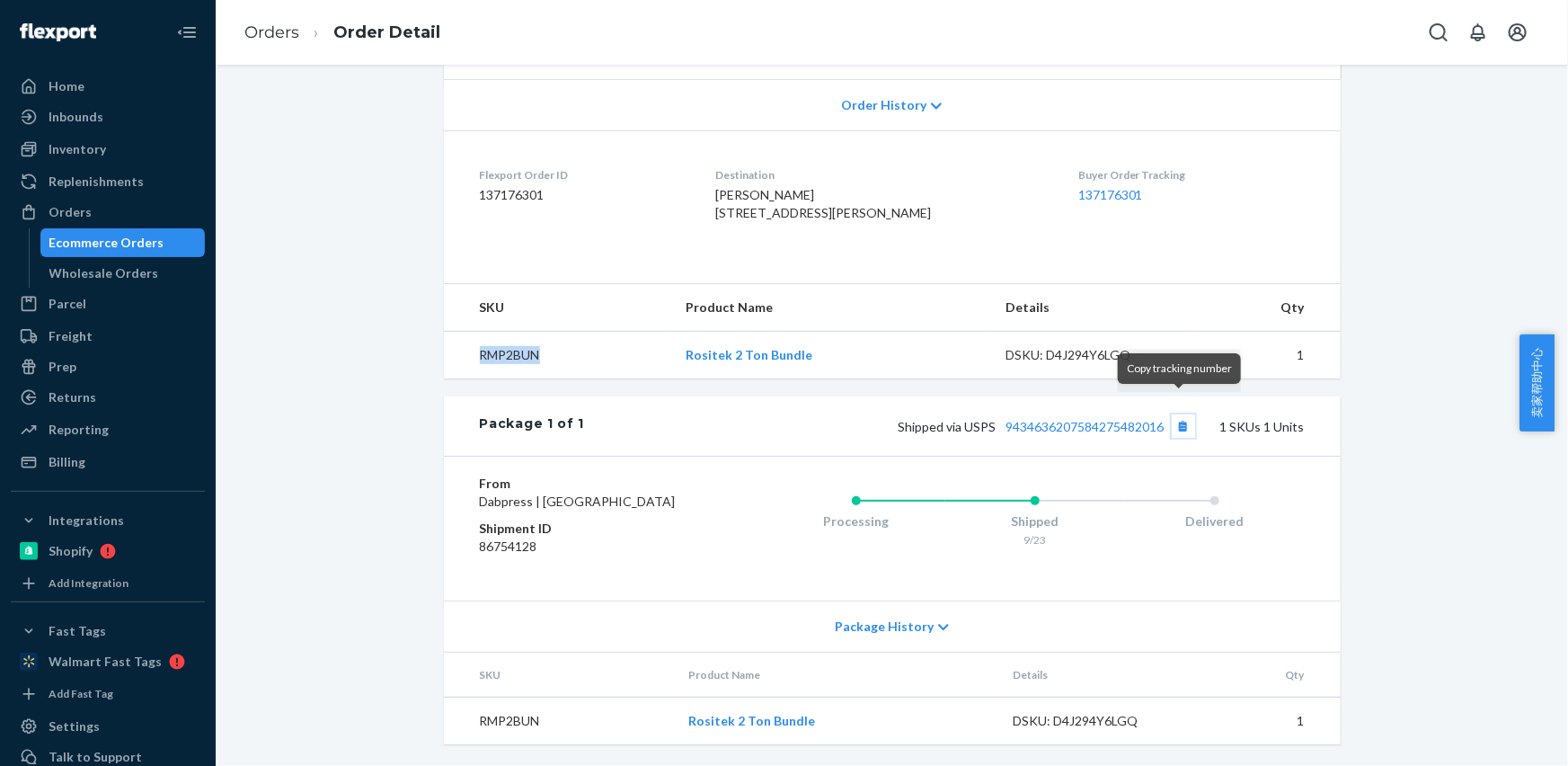
drag, startPoint x: 1173, startPoint y: 402, endPoint x: 1096, endPoint y: 388, distance: 78.3
click at [1173, 414] on button "Copy tracking number" at bounding box center [1183, 426] width 23 height 23
